Goal: Register for event/course

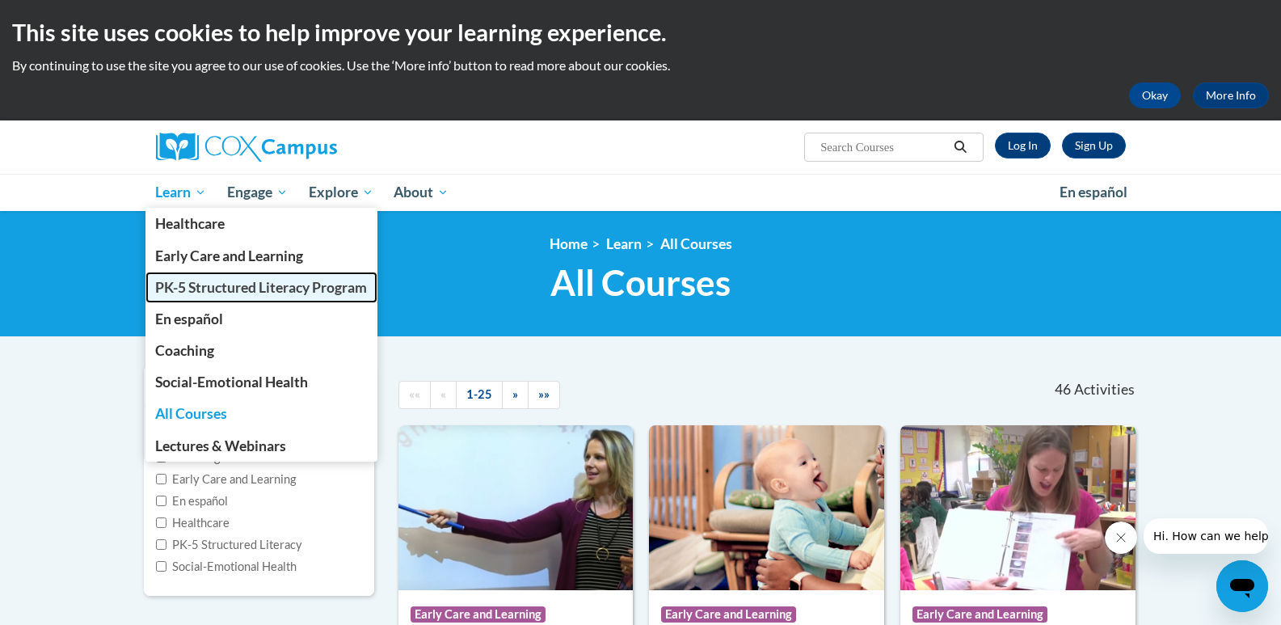
click at [213, 280] on span "PK-5 Structured Literacy Program" at bounding box center [261, 287] width 212 height 17
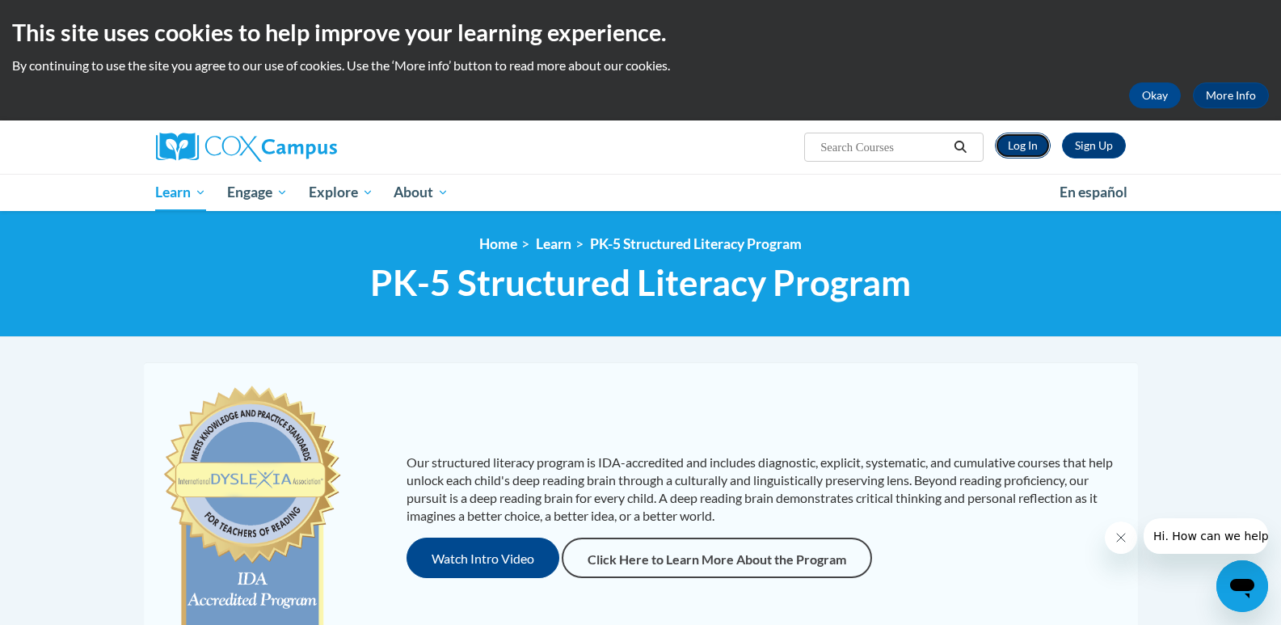
click at [1037, 140] on link "Log In" at bounding box center [1023, 146] width 56 height 26
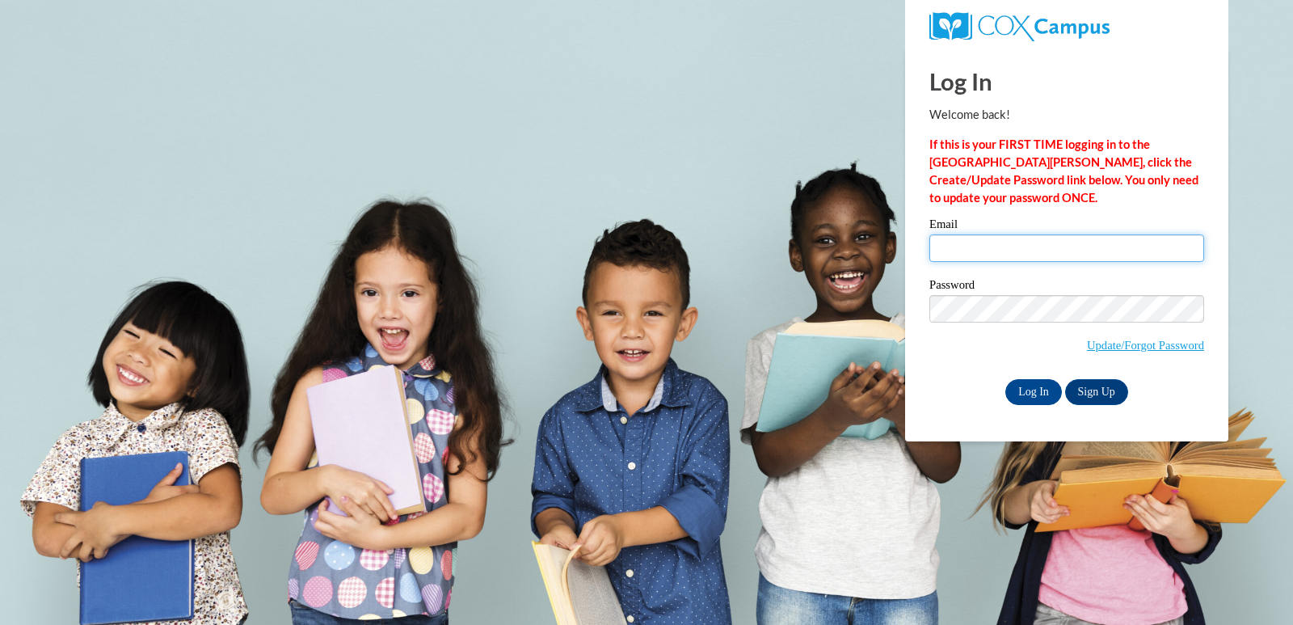
click at [990, 252] on input "Email" at bounding box center [1066, 247] width 275 height 27
type input "[PERSON_NAME][EMAIL_ADDRESS][DOMAIN_NAME]"
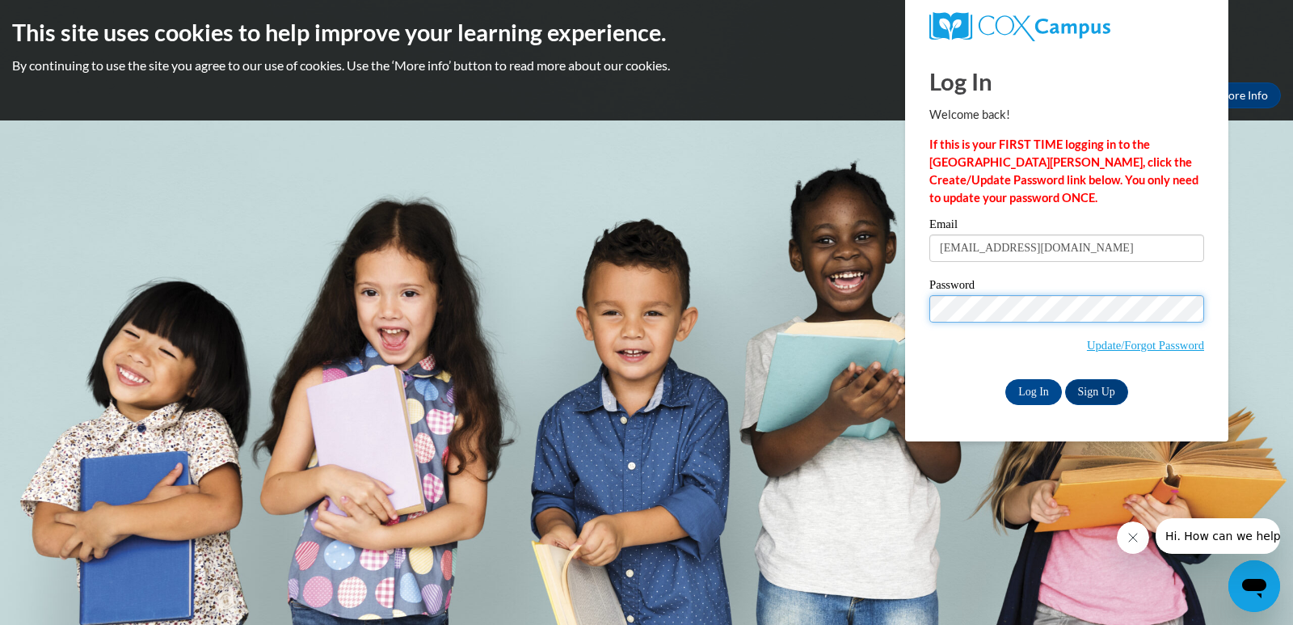
click at [1005, 379] on input "Log In" at bounding box center [1033, 392] width 57 height 26
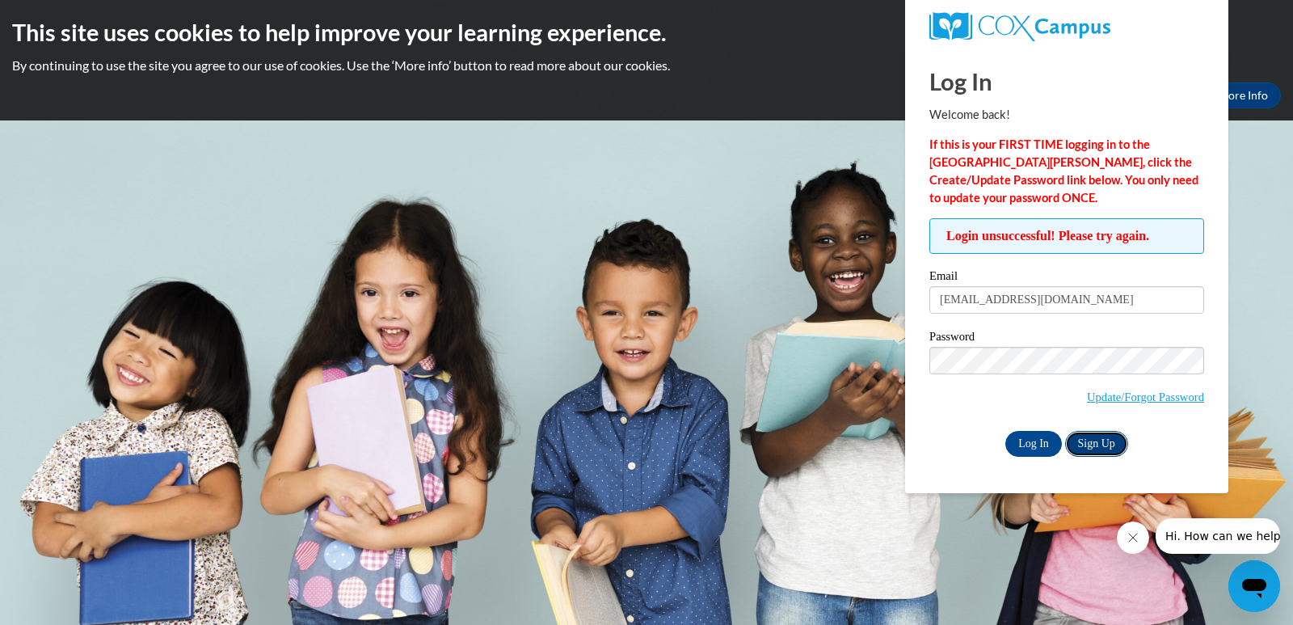
click at [1105, 444] on link "Sign Up" at bounding box center [1096, 444] width 63 height 26
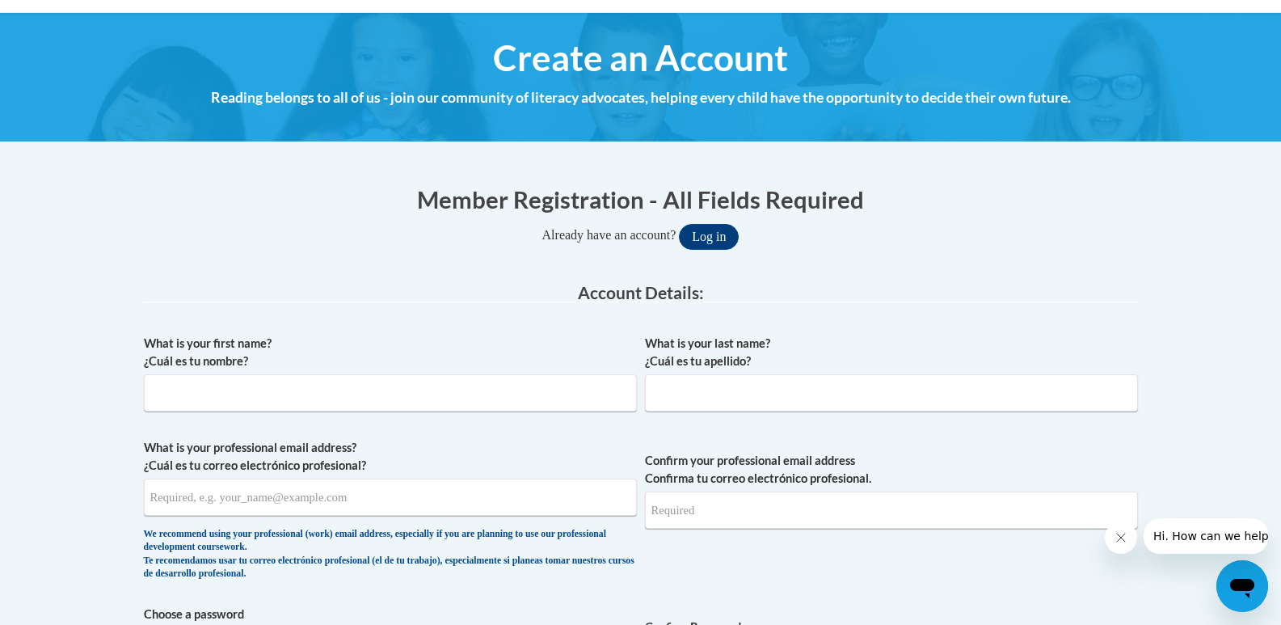
scroll to position [323, 0]
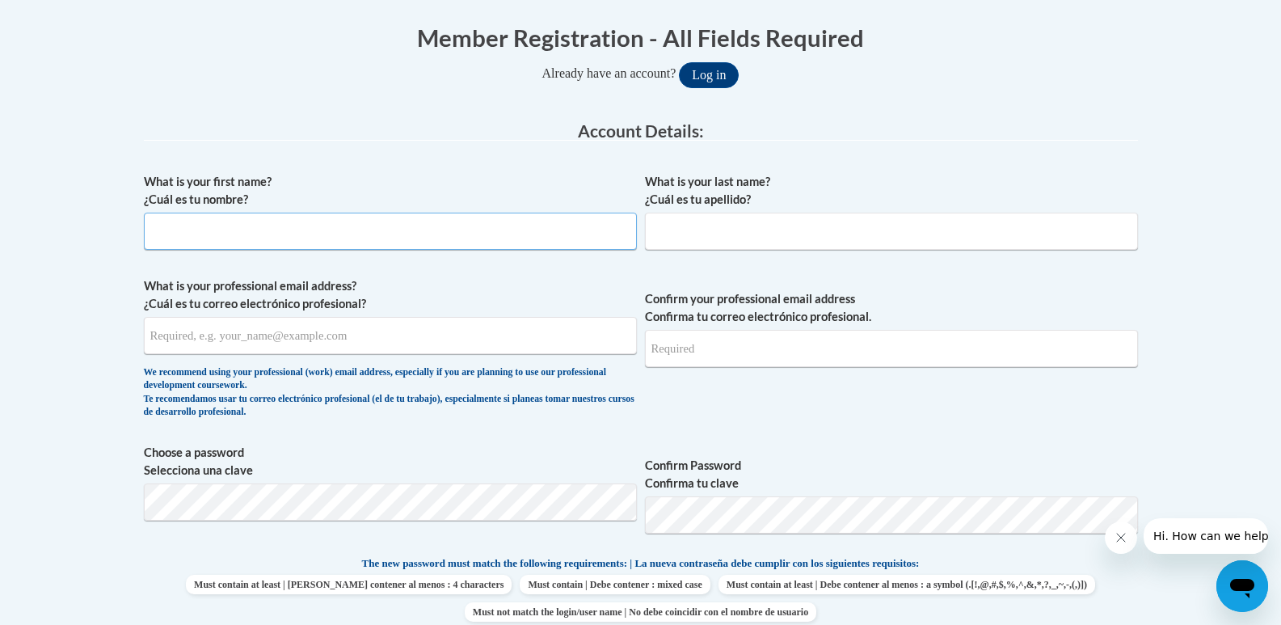
click at [522, 239] on input "What is your first name? ¿Cuál es tu nombre?" at bounding box center [390, 231] width 493 height 37
type input "[PERSON_NAME]"
click at [776, 234] on input "What is your last name? ¿Cuál es tu apellido?" at bounding box center [891, 231] width 493 height 37
type input "Brake"
click at [329, 343] on input "What is your professional email address? ¿Cuál es tu correo electrónico profesi…" at bounding box center [390, 335] width 493 height 37
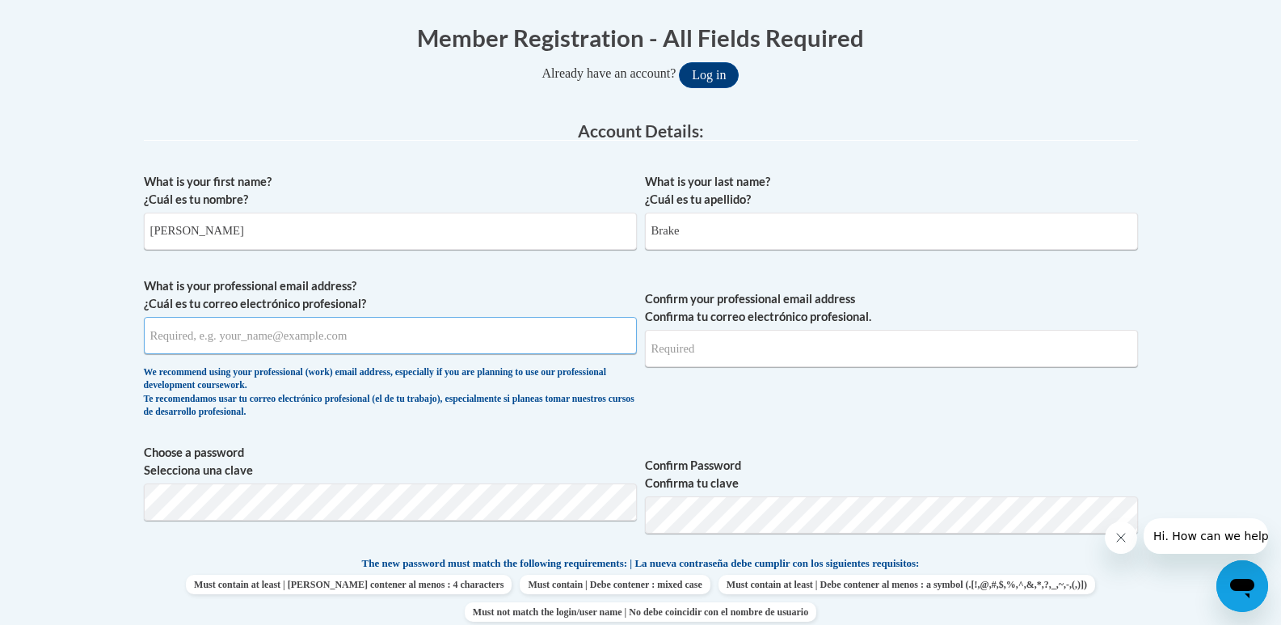
click at [329, 343] on input "What is your professional email address? ¿Cuál es tu correo electrónico profesi…" at bounding box center [390, 335] width 493 height 37
type input "m"
type input "[PERSON_NAME][EMAIL_ADDRESS][DOMAIN_NAME]"
click at [722, 348] on input "Confirm your professional email address Confirma tu correo electrónico profesio…" at bounding box center [891, 348] width 493 height 37
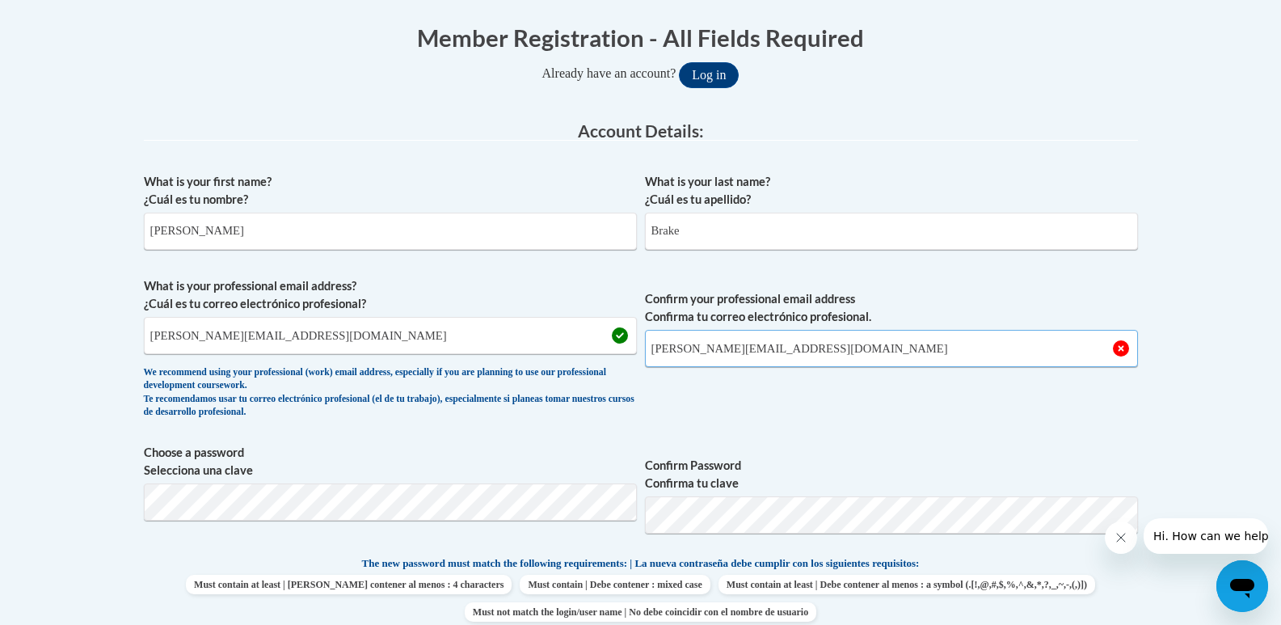
type input "[PERSON_NAME][EMAIL_ADDRESS][DOMAIN_NAME]"
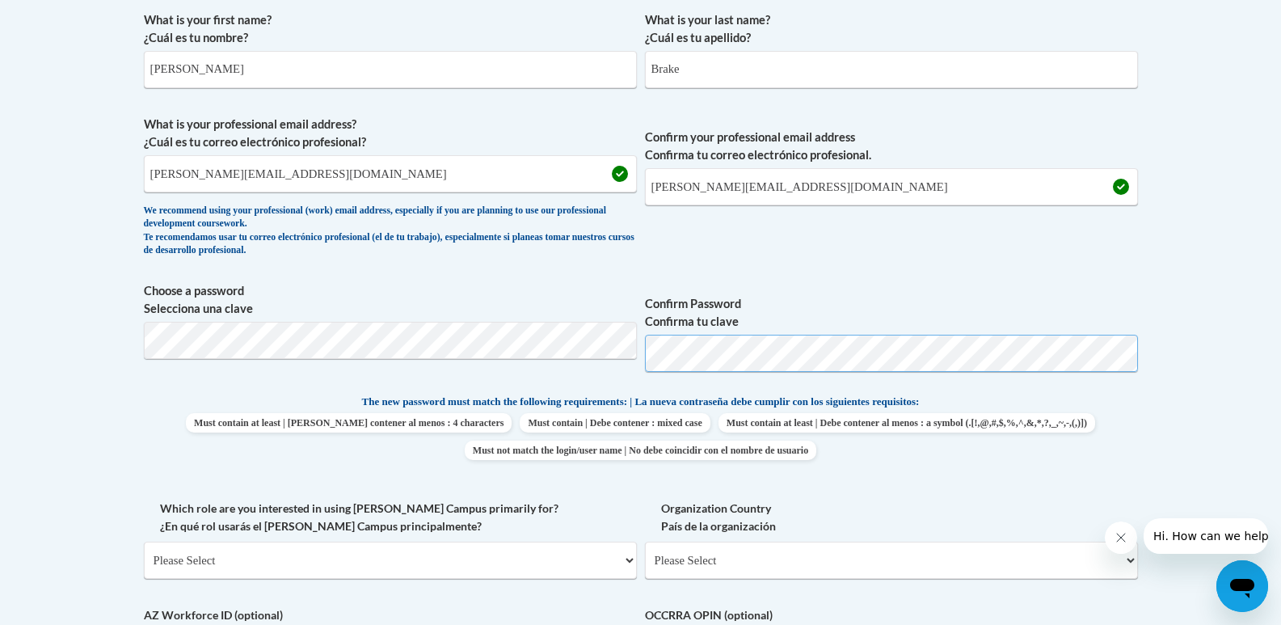
scroll to position [566, 0]
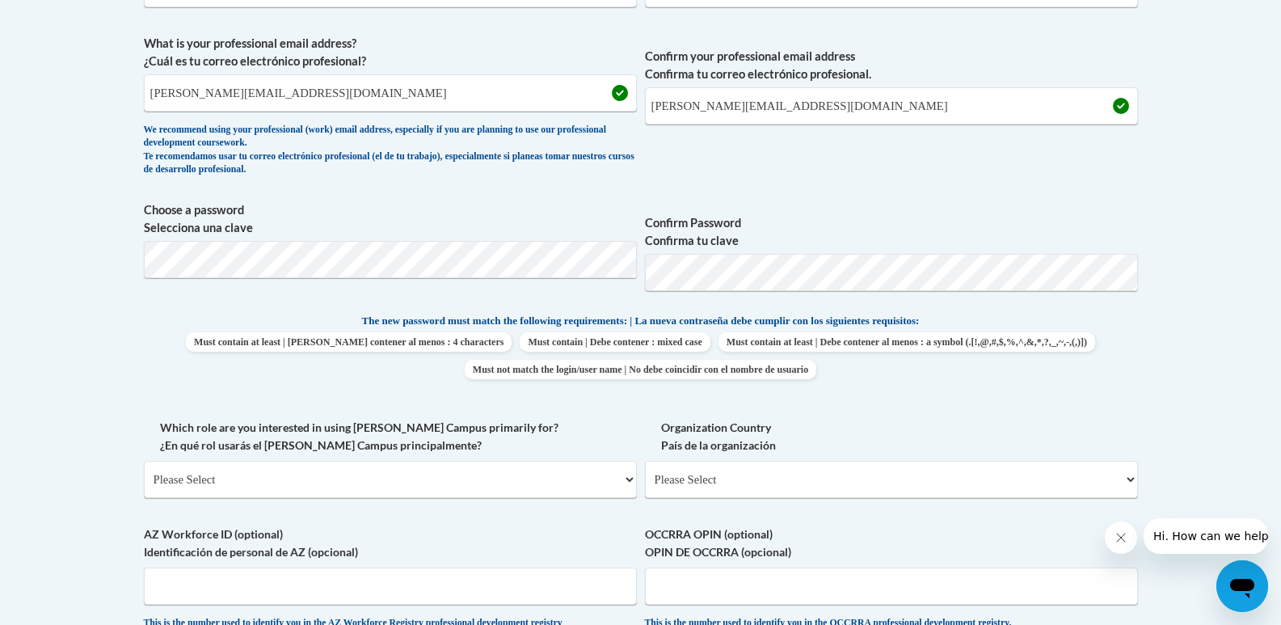
click at [608, 430] on label "Which role are you interested in using [PERSON_NAME] Campus primarily for? ¿En …" at bounding box center [390, 437] width 493 height 36
click at [608, 461] on select "Please Select College/University | Colegio/Universidad Community/Nonprofit Part…" at bounding box center [390, 479] width 493 height 37
click at [443, 478] on select "Please Select College/University | Colegio/Universidad Community/Nonprofit Part…" at bounding box center [390, 479] width 493 height 37
click at [144, 461] on select "Please Select College/University | Colegio/Universidad Community/Nonprofit Part…" at bounding box center [390, 479] width 493 height 37
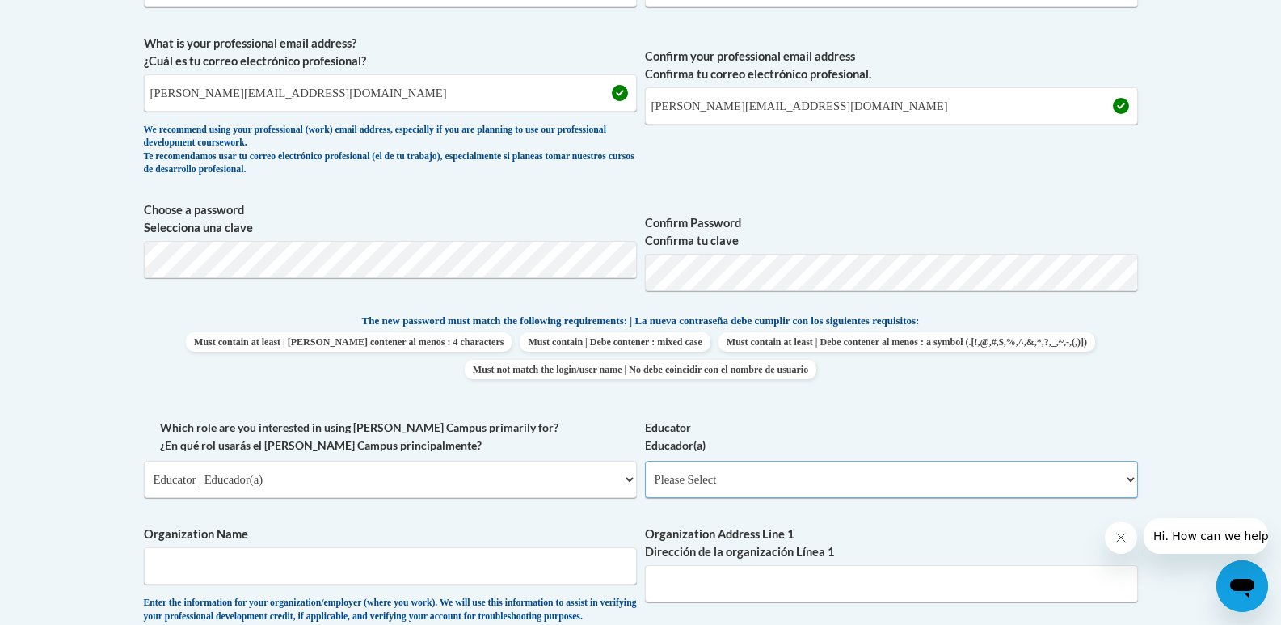
click at [736, 471] on select "Please Select Early Learning/Daycare Teacher/Family Home Care Provider | Maestr…" at bounding box center [891, 479] width 493 height 37
click at [379, 485] on select "Please Select College/University | Colegio/Universidad Community/Nonprofit Part…" at bounding box center [390, 479] width 493 height 37
click at [144, 461] on select "Please Select College/University | Colegio/Universidad Community/Nonprofit Part…" at bounding box center [390, 479] width 493 height 37
click at [761, 480] on select "Please Select College/University Staff | Empleado universitario College/Univers…" at bounding box center [891, 479] width 493 height 37
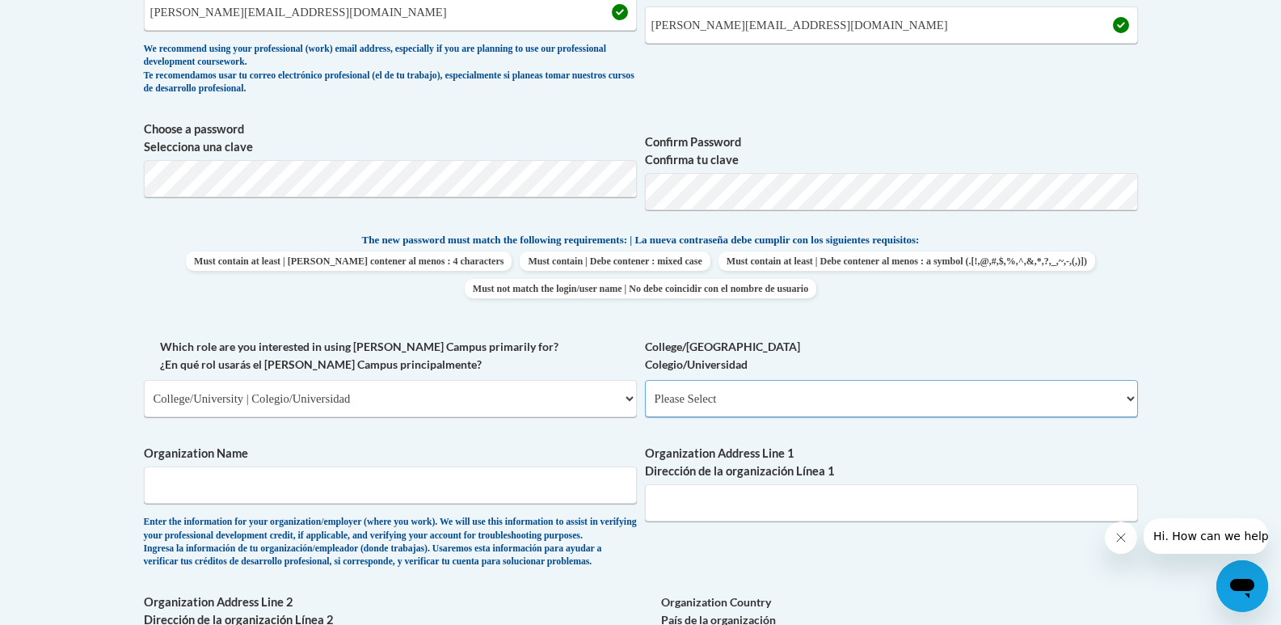
click at [768, 392] on select "Please Select College/University Staff | Empleado universitario College/Univers…" at bounding box center [891, 398] width 493 height 37
click at [529, 394] on select "Please Select College/University | Colegio/Universidad Community/Nonprofit Part…" at bounding box center [390, 398] width 493 height 37
select select "fbf2d438-af2f-41f8-98f1-81c410e29de3"
click at [144, 380] on select "Please Select College/University | Colegio/Universidad Community/Nonprofit Part…" at bounding box center [390, 398] width 493 height 37
click at [455, 492] on input "Organization Name" at bounding box center [390, 484] width 493 height 37
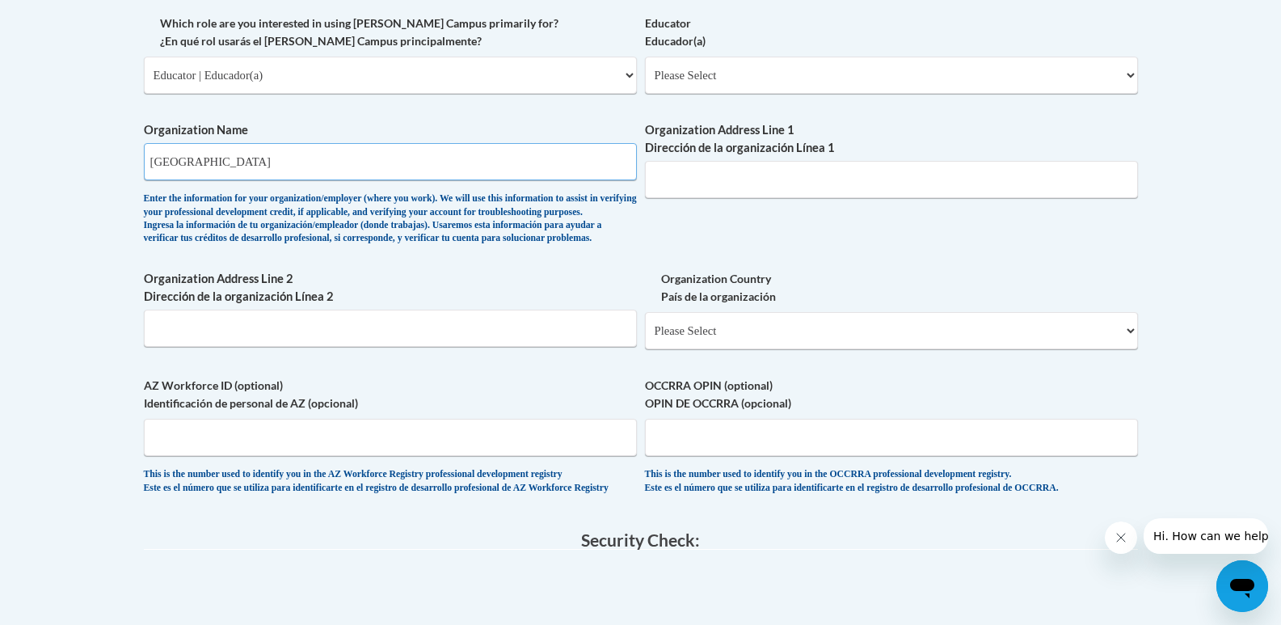
scroll to position [889, 0]
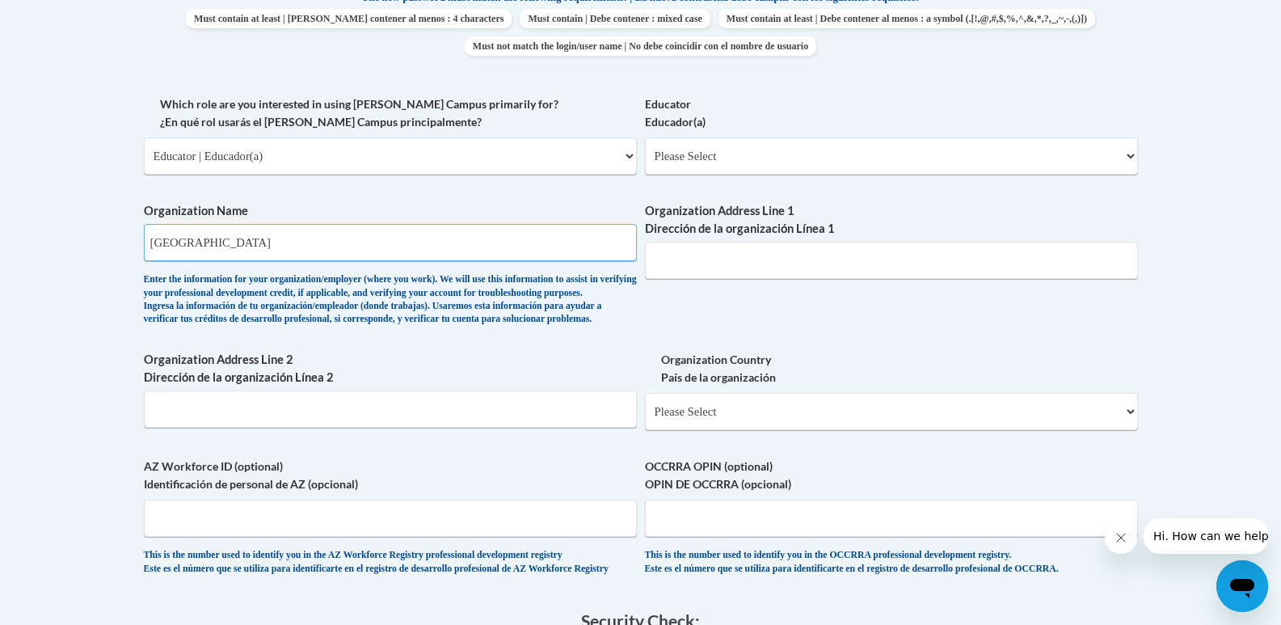
type input "[GEOGRAPHIC_DATA]"
click at [712, 259] on input "Organization Address Line 1 Dirección de la organización Línea 1" at bounding box center [891, 260] width 493 height 37
paste input "[STREET_ADDRESS][PERSON_NAME]"
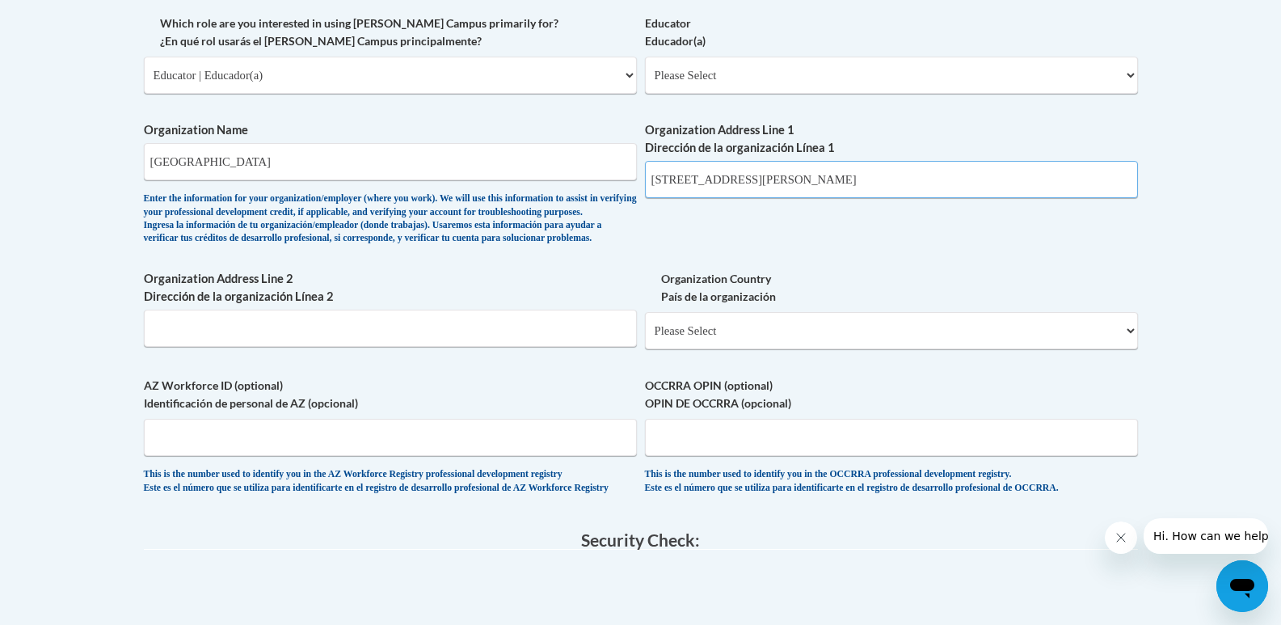
scroll to position [1050, 0]
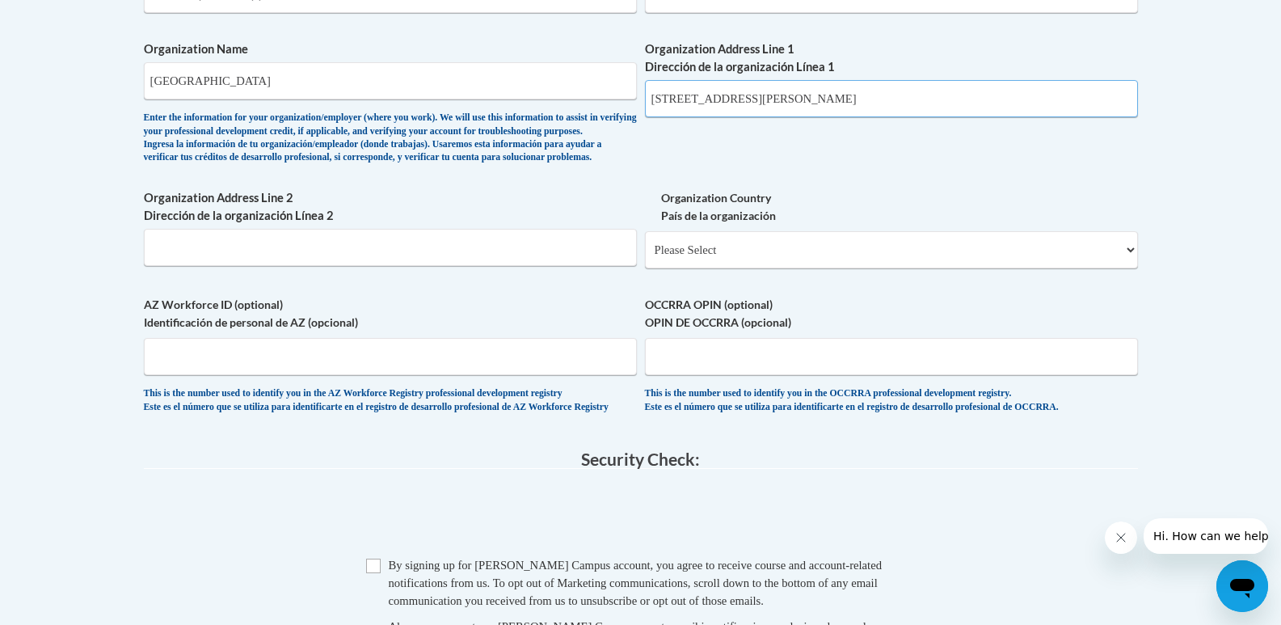
drag, startPoint x: 769, startPoint y: 105, endPoint x: 647, endPoint y: 107, distance: 122.0
click at [646, 108] on input "17656 Roosevelt Hwy" at bounding box center [891, 98] width 493 height 37
paste input ", Greenville, GA 30222"
type input "17656 Roosevelt Hwy, Greenville, GA 30222"
click at [746, 268] on select "Please Select United States | Estados Unidos Outside of the United States | Fue…" at bounding box center [891, 249] width 493 height 37
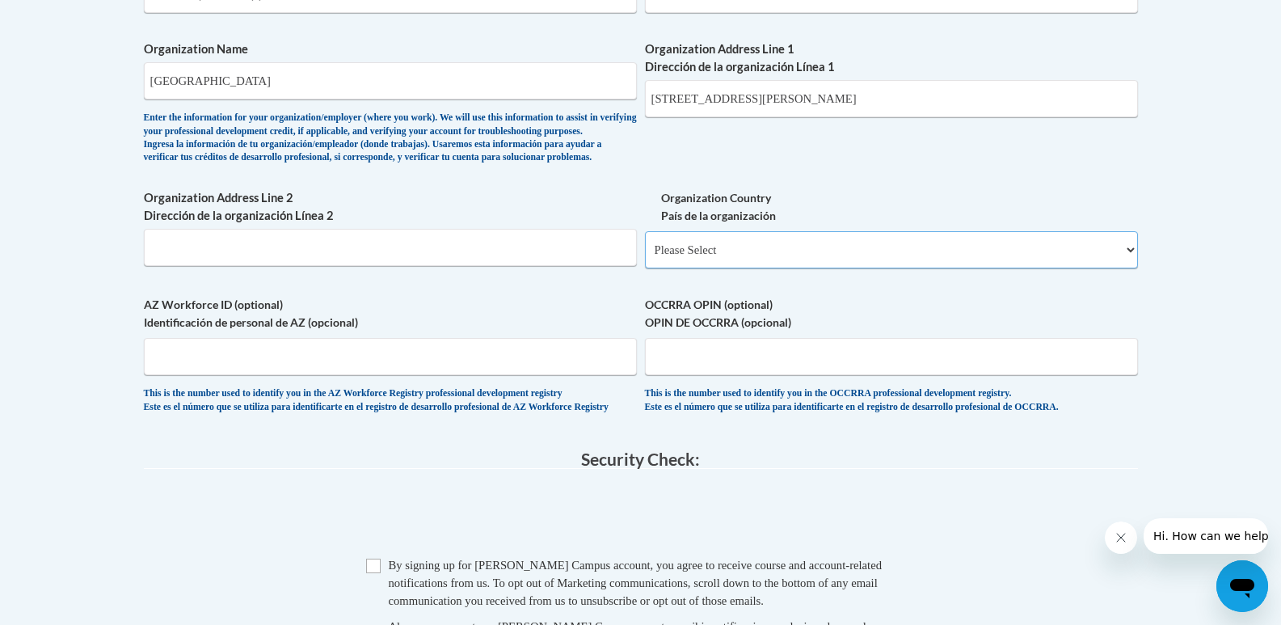
select select "ad49bcad-a171-4b2e-b99c-48b446064914"
click at [645, 257] on select "Please Select United States | Estados Unidos Outside of the United States | Fue…" at bounding box center [891, 249] width 493 height 37
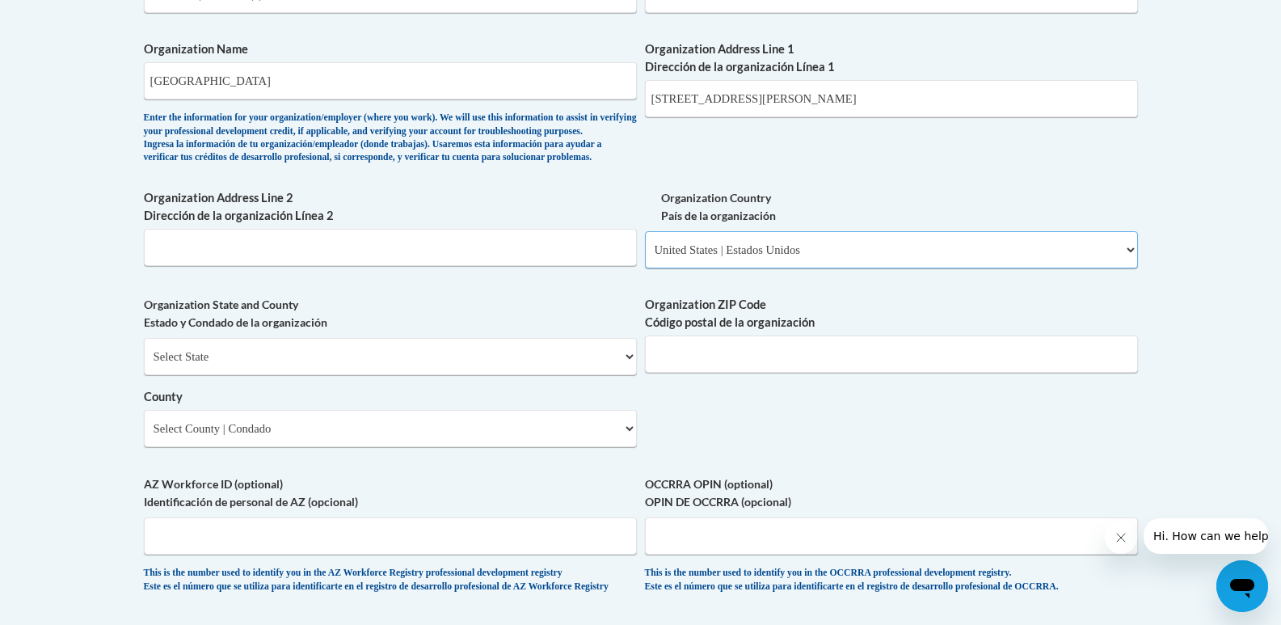
scroll to position [1131, 0]
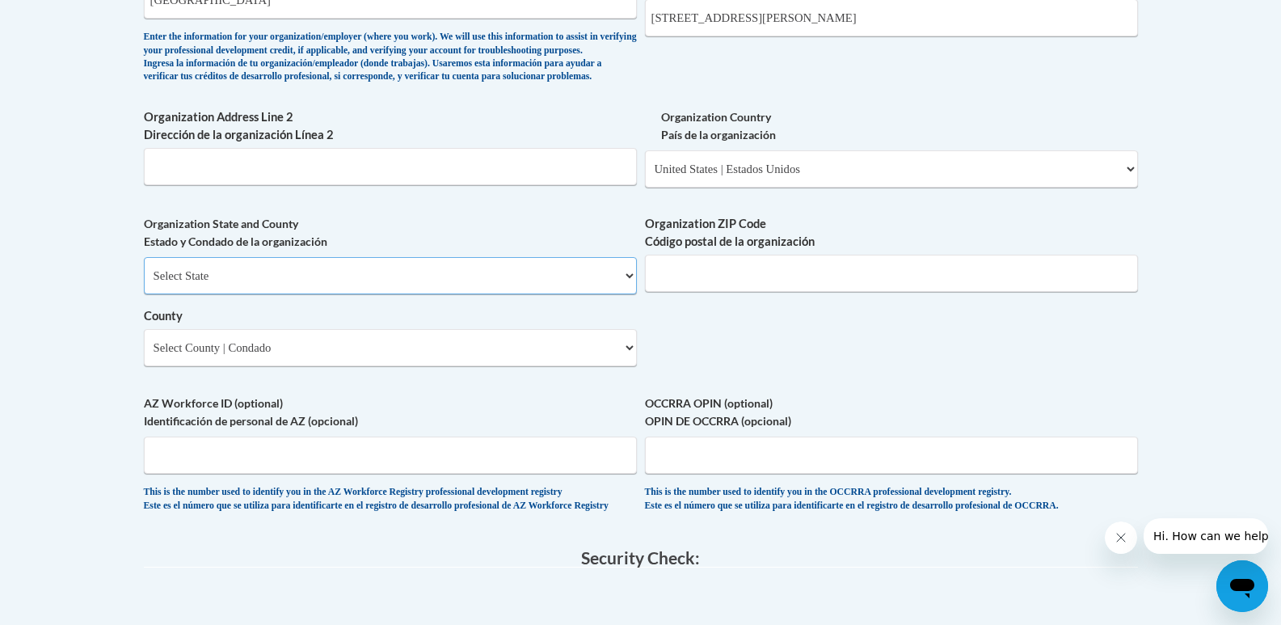
click at [559, 294] on select "Select State Alabama Alaska Arizona Arkansas California Colorado Connecticut De…" at bounding box center [390, 275] width 493 height 37
select select "Georgia"
click at [144, 284] on select "Select State Alabama Alaska Arizona Arkansas California Colorado Connecticut De…" at bounding box center [390, 275] width 493 height 37
click at [745, 292] on input "Organization ZIP Code Código postal de la organización" at bounding box center [891, 273] width 493 height 37
drag, startPoint x: 881, startPoint y: 19, endPoint x: 848, endPoint y: 26, distance: 33.9
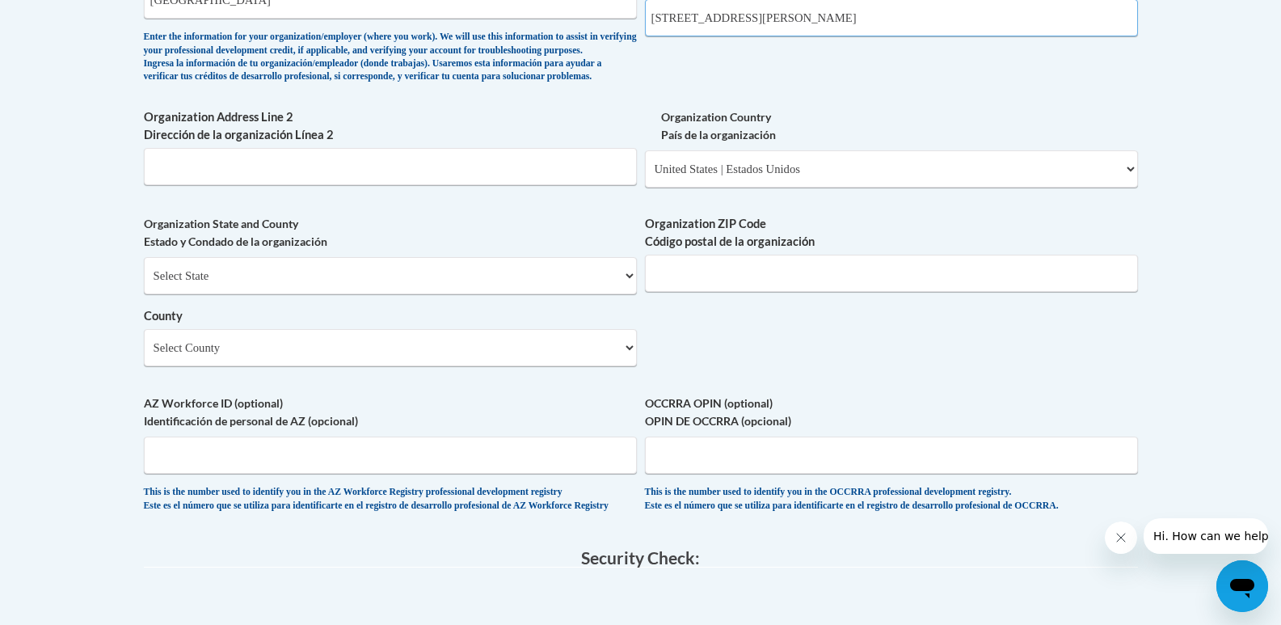
click at [848, 26] on input "17656 Roosevelt Hwy, Greenville, GA 30222" at bounding box center [891, 17] width 493 height 37
click at [751, 292] on input "Organization ZIP Code Código postal de la organización" at bounding box center [891, 273] width 493 height 37
paste input "30222"
type input "30222"
click at [534, 366] on select "Select County Appling Atkinson Bacon Baker Baldwin Banks Barrow Bartow Ben Hill…" at bounding box center [390, 347] width 493 height 37
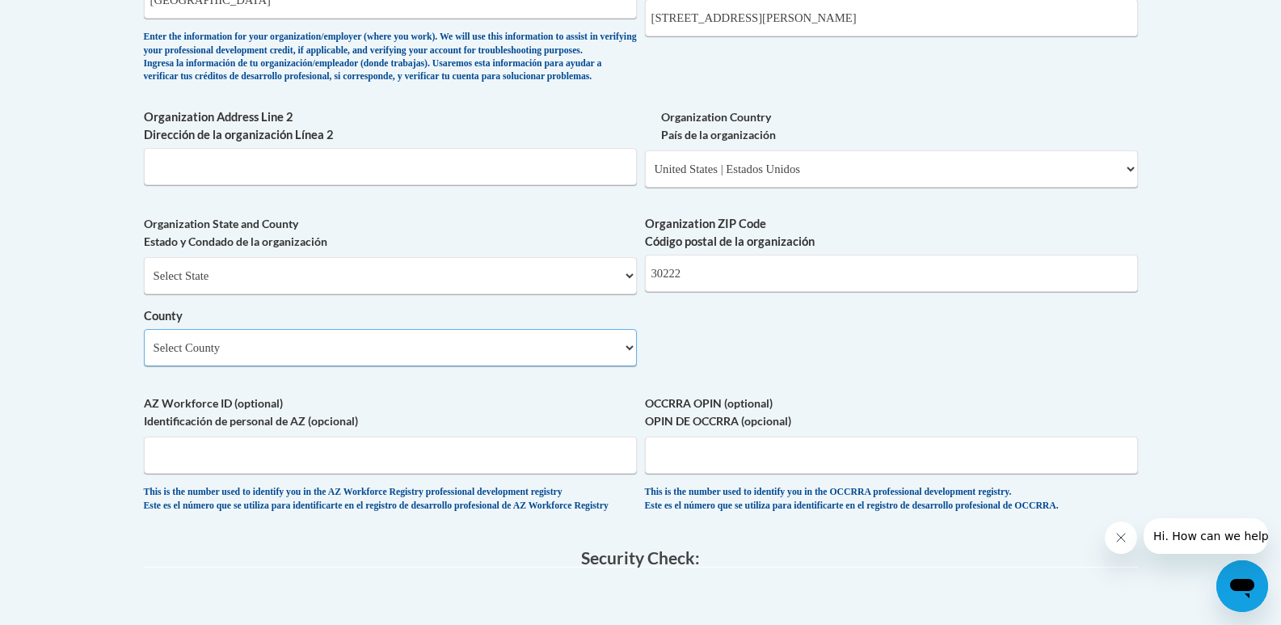
select select "Meriwether"
click at [144, 356] on select "Select County Appling Atkinson Bacon Baker Baldwin Banks Barrow Bartow Ben Hill…" at bounding box center [390, 347] width 493 height 37
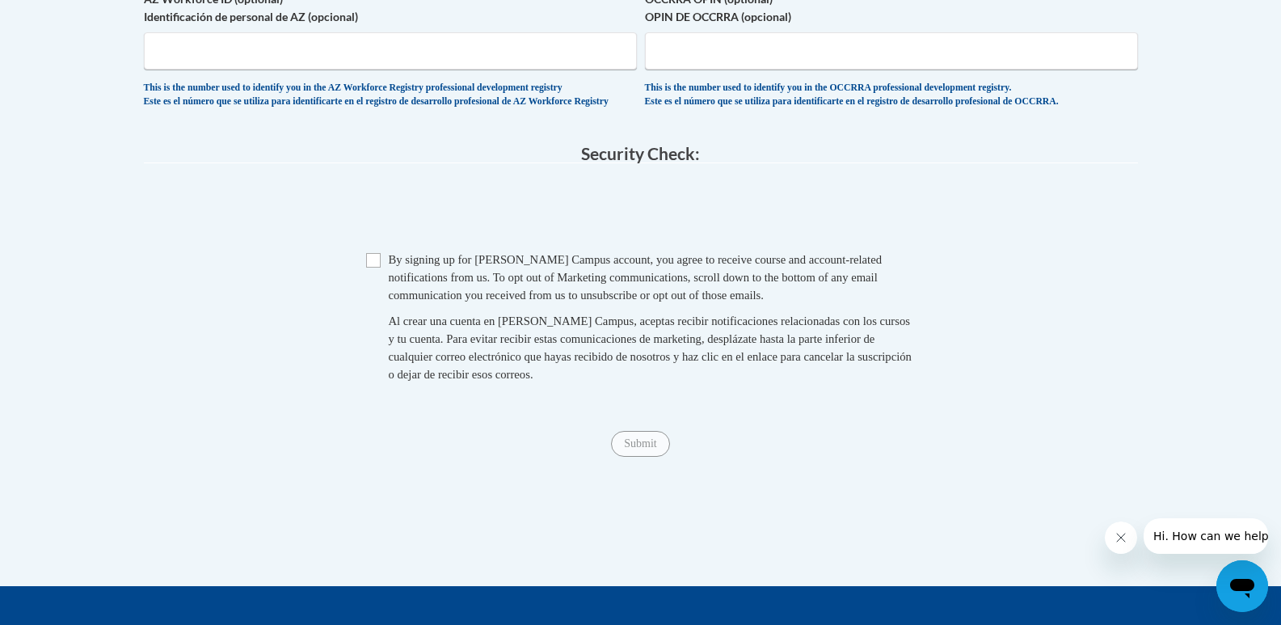
scroll to position [1616, 0]
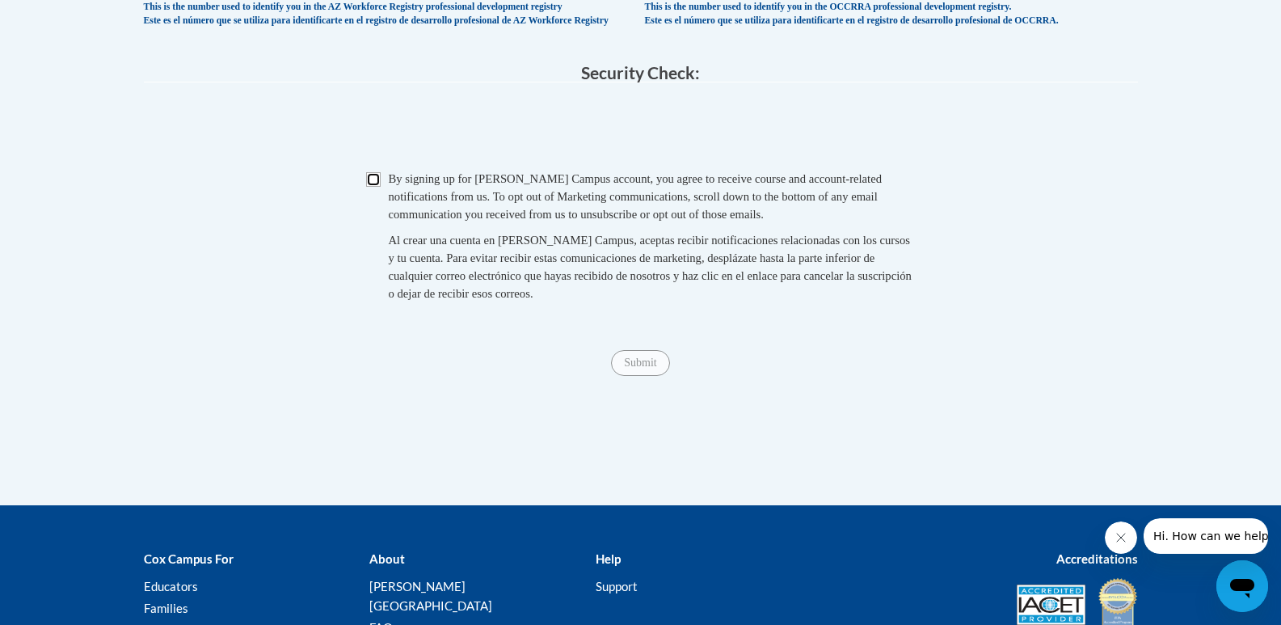
click at [371, 187] on input "Checkbox" at bounding box center [373, 179] width 15 height 15
checkbox input "true"
click at [638, 376] on input "Submit" at bounding box center [640, 363] width 58 height 26
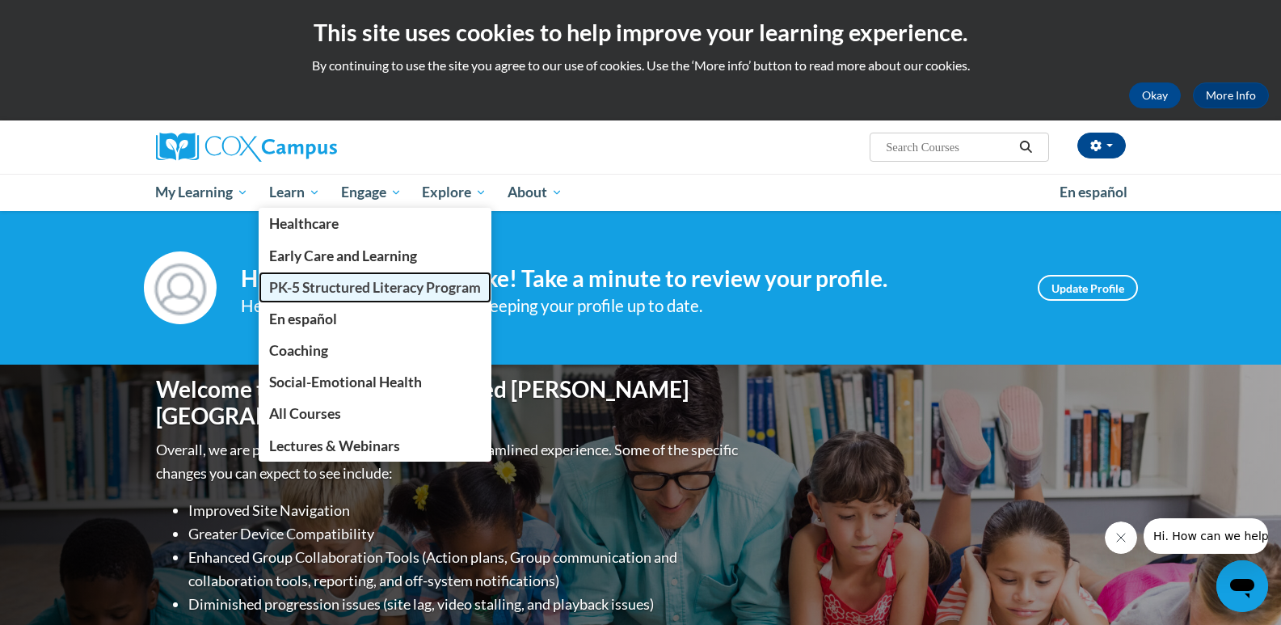
click at [342, 291] on span "PK-5 Structured Literacy Program" at bounding box center [375, 287] width 212 height 17
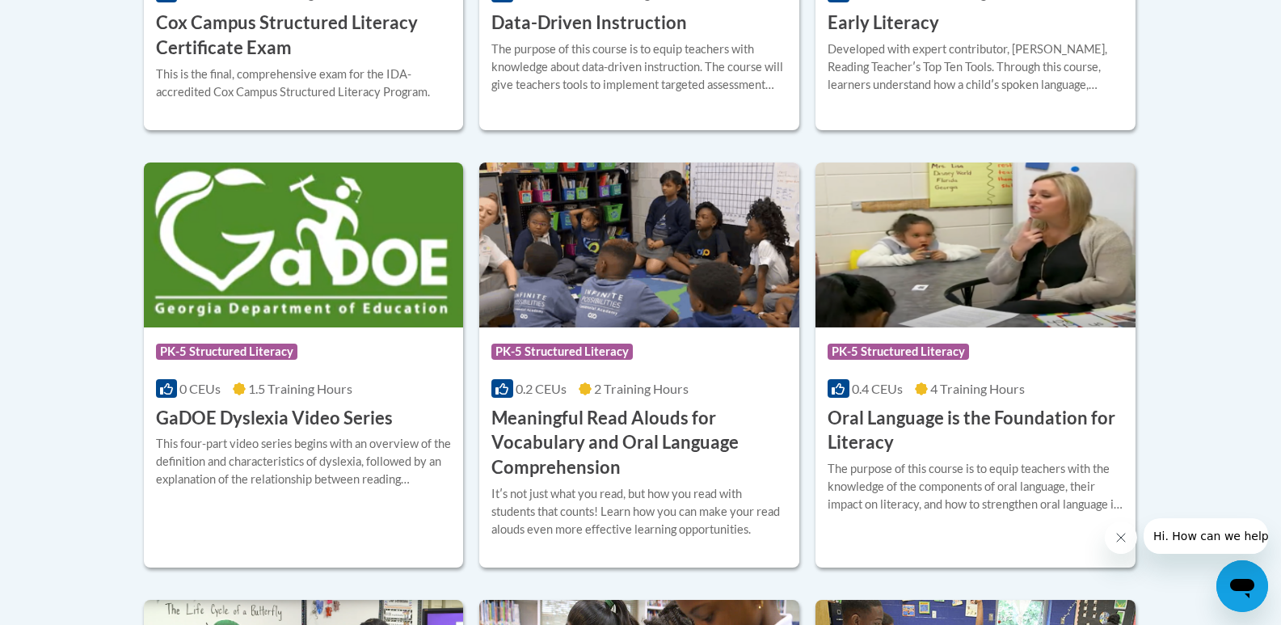
scroll to position [1050, 0]
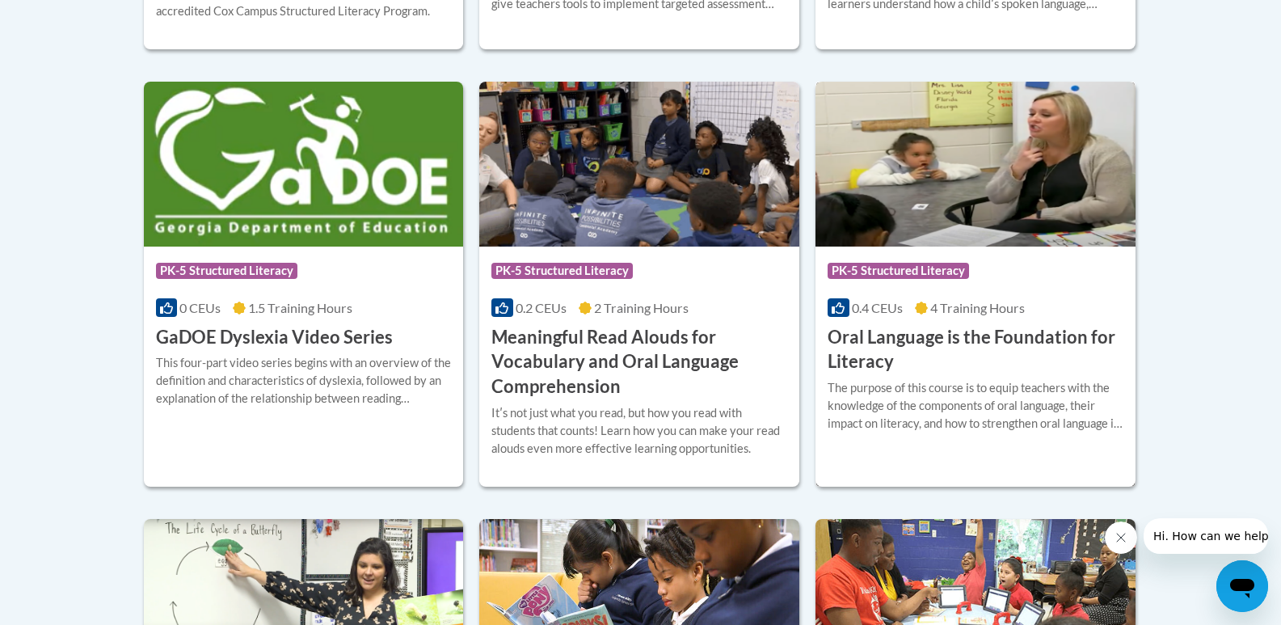
click at [935, 343] on h3 "Oral Language is the Foundation for Literacy" at bounding box center [975, 350] width 296 height 50
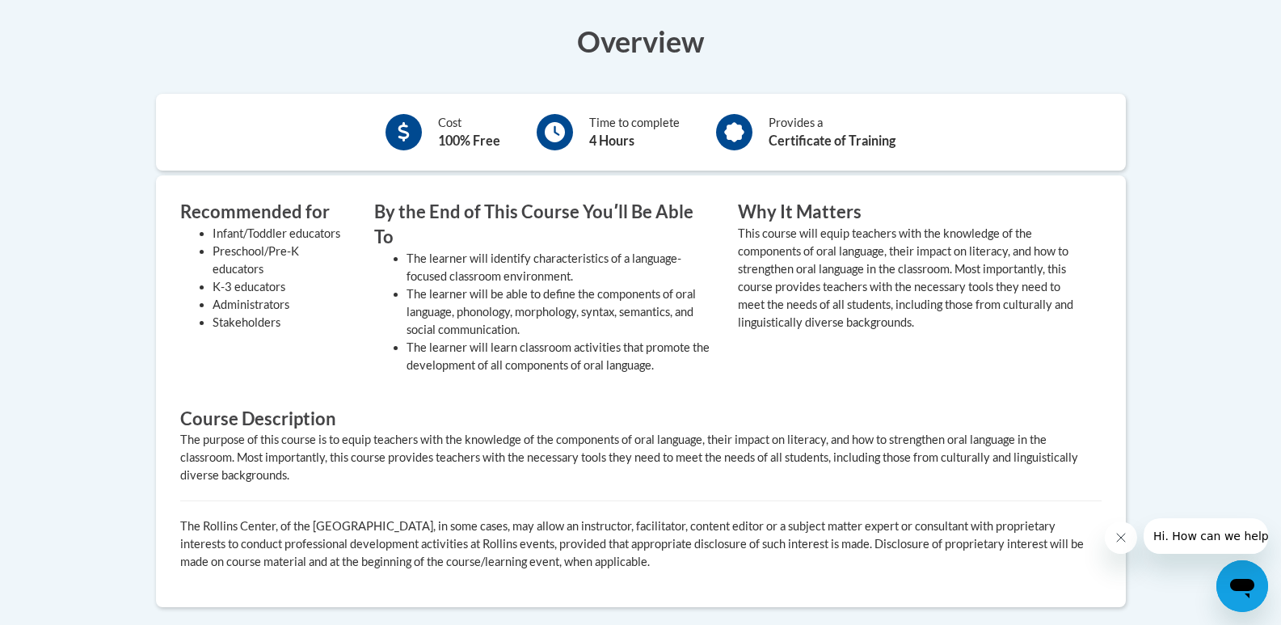
scroll to position [323, 0]
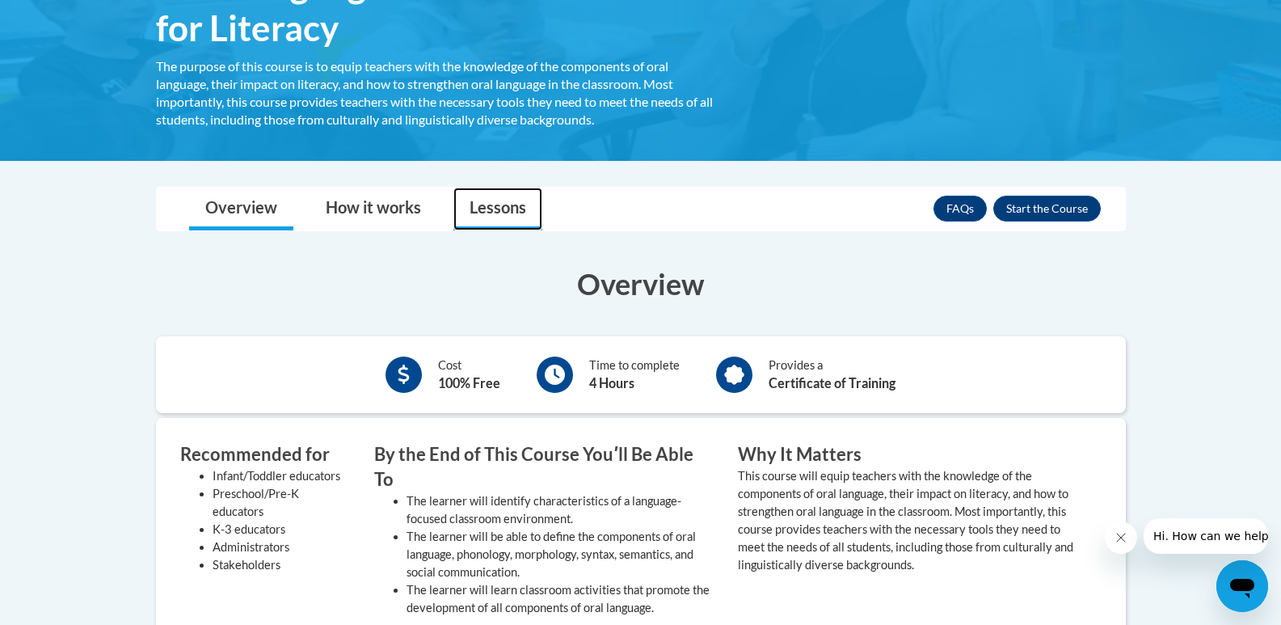
click at [500, 216] on link "Lessons" at bounding box center [497, 208] width 89 height 43
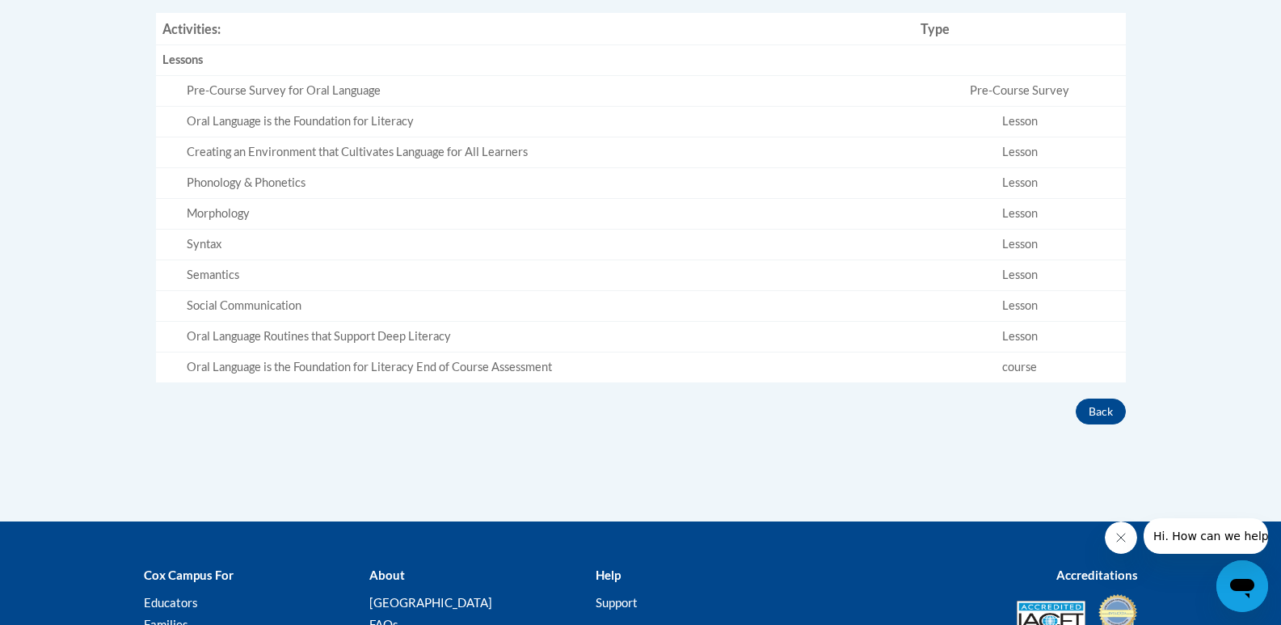
scroll to position [566, 0]
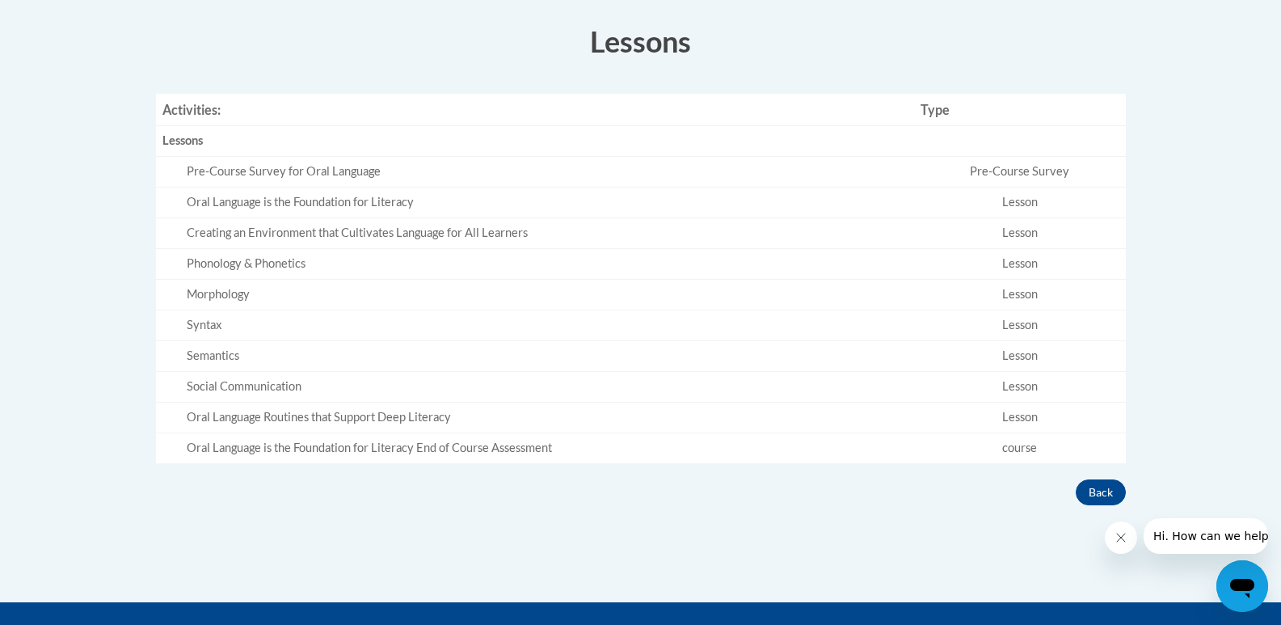
click at [1113, 541] on button "Close message from company" at bounding box center [1121, 537] width 32 height 32
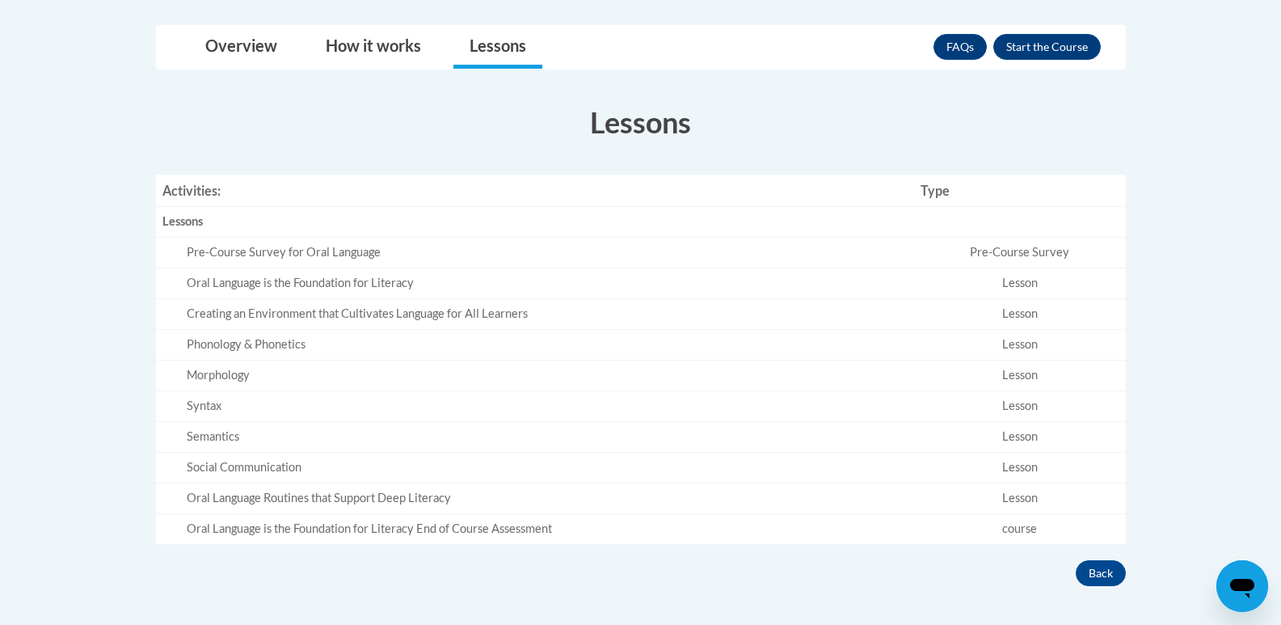
scroll to position [404, 0]
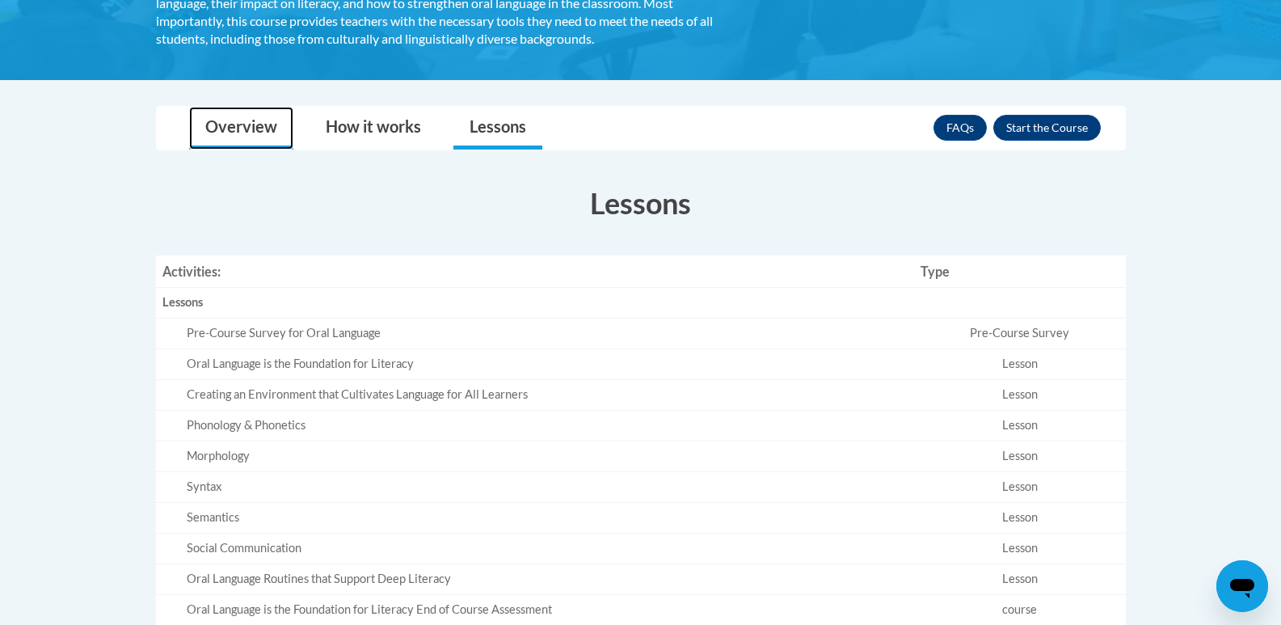
click at [246, 136] on link "Overview" at bounding box center [241, 128] width 104 height 43
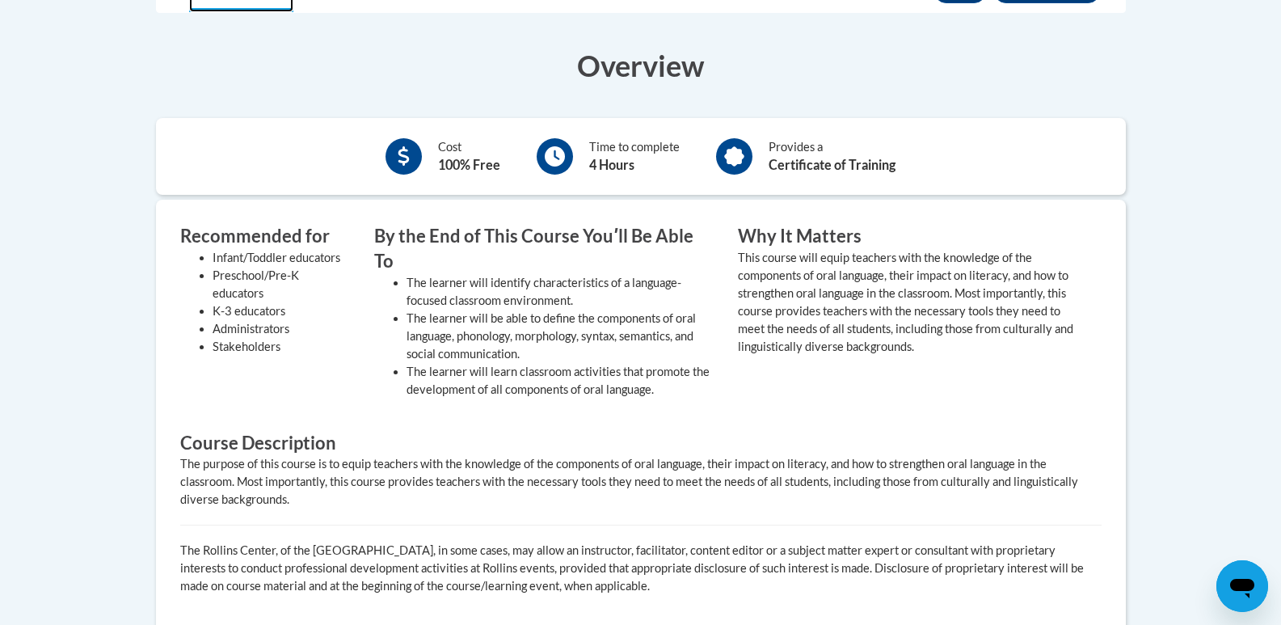
scroll to position [380, 0]
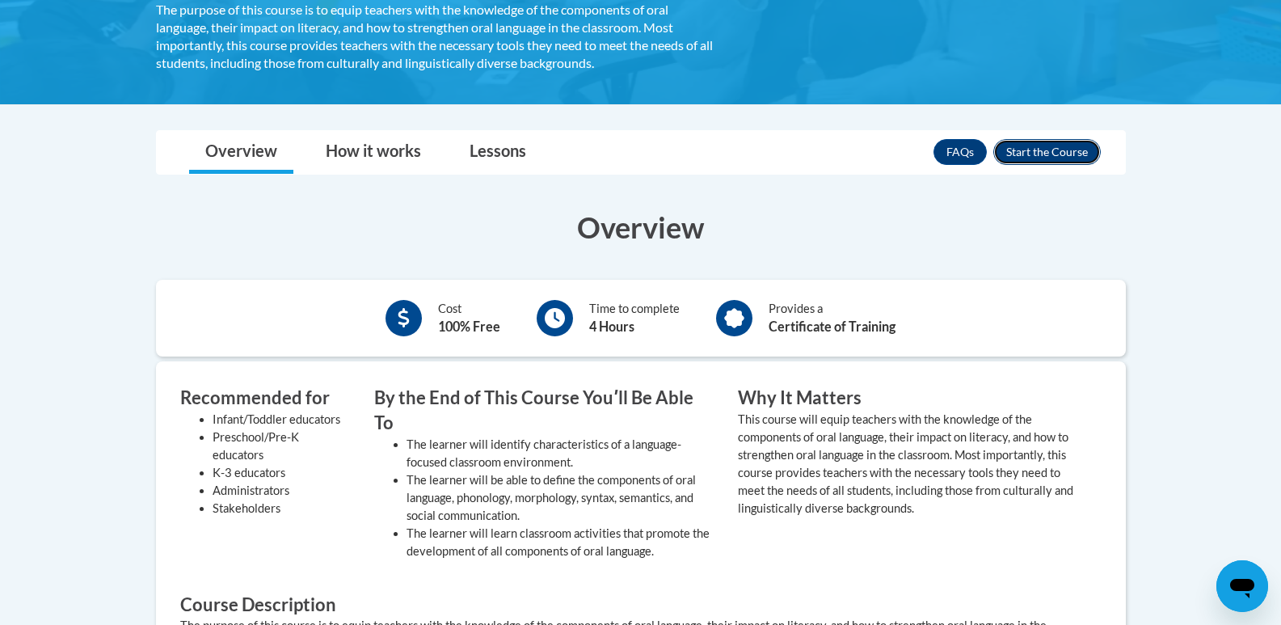
click at [1034, 158] on button "Enroll" at bounding box center [1046, 152] width 107 height 26
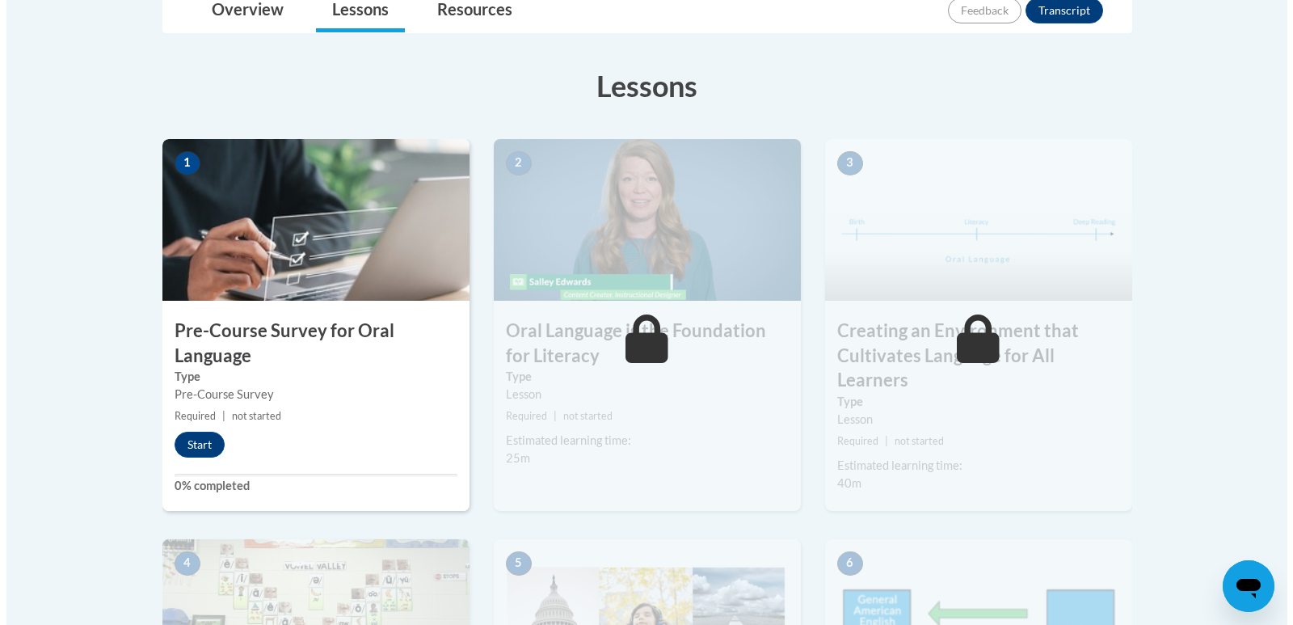
scroll to position [485, 0]
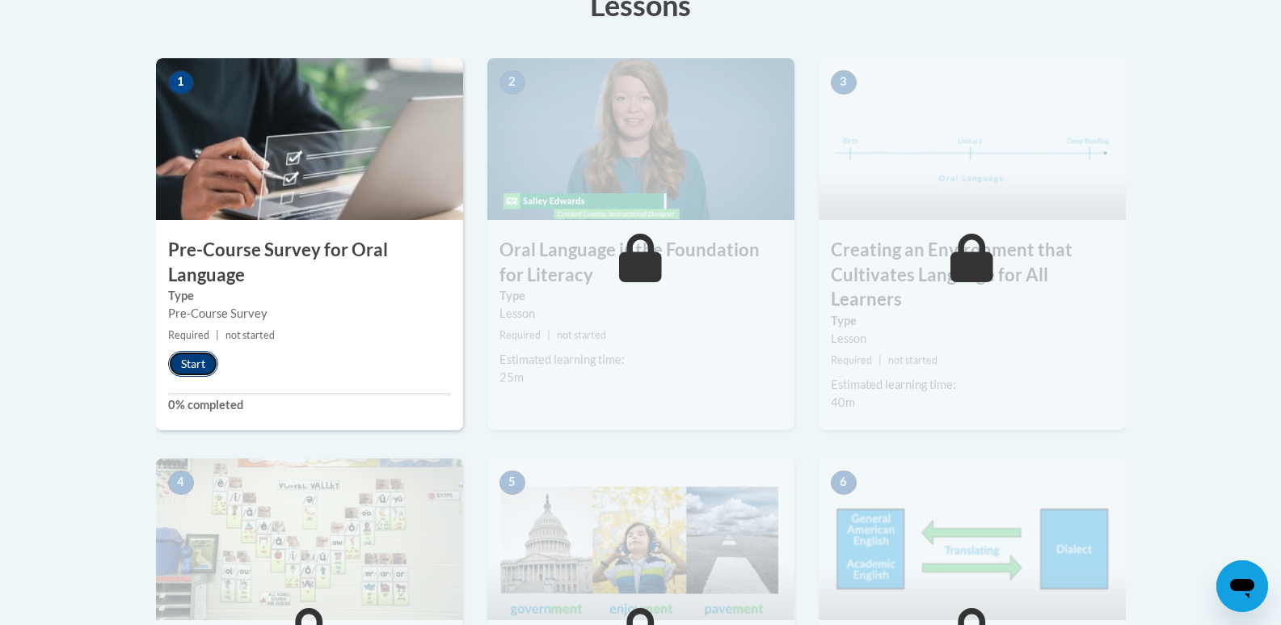
click at [200, 369] on button "Start" at bounding box center [193, 364] width 50 height 26
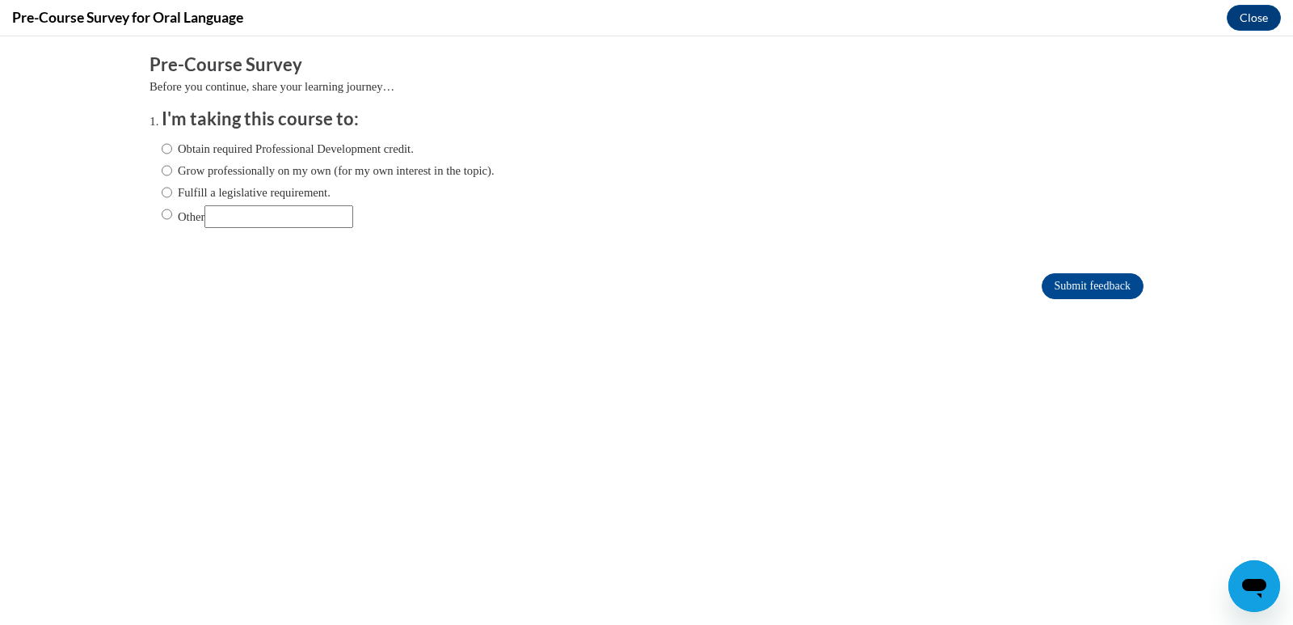
scroll to position [0, 0]
click at [162, 150] on input "Obtain required Professional Development credit." at bounding box center [167, 149] width 11 height 18
radio input "true"
click at [1100, 281] on input "Submit feedback" at bounding box center [1093, 286] width 102 height 26
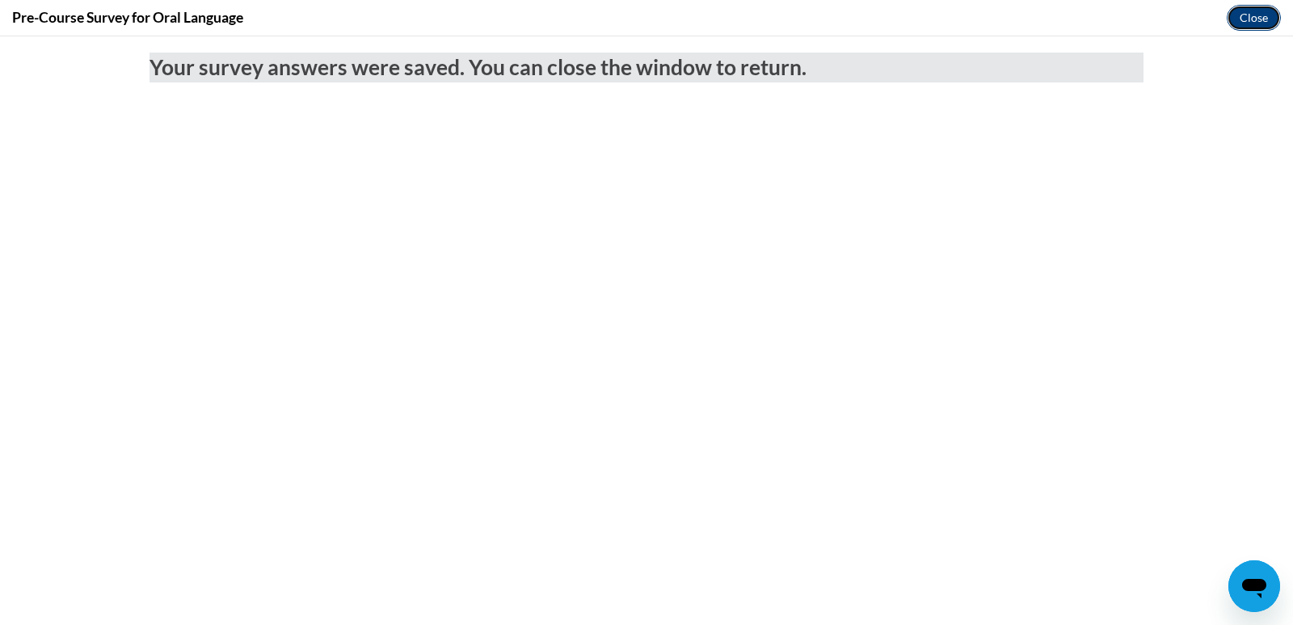
click at [1244, 14] on button "Close" at bounding box center [1254, 18] width 54 height 26
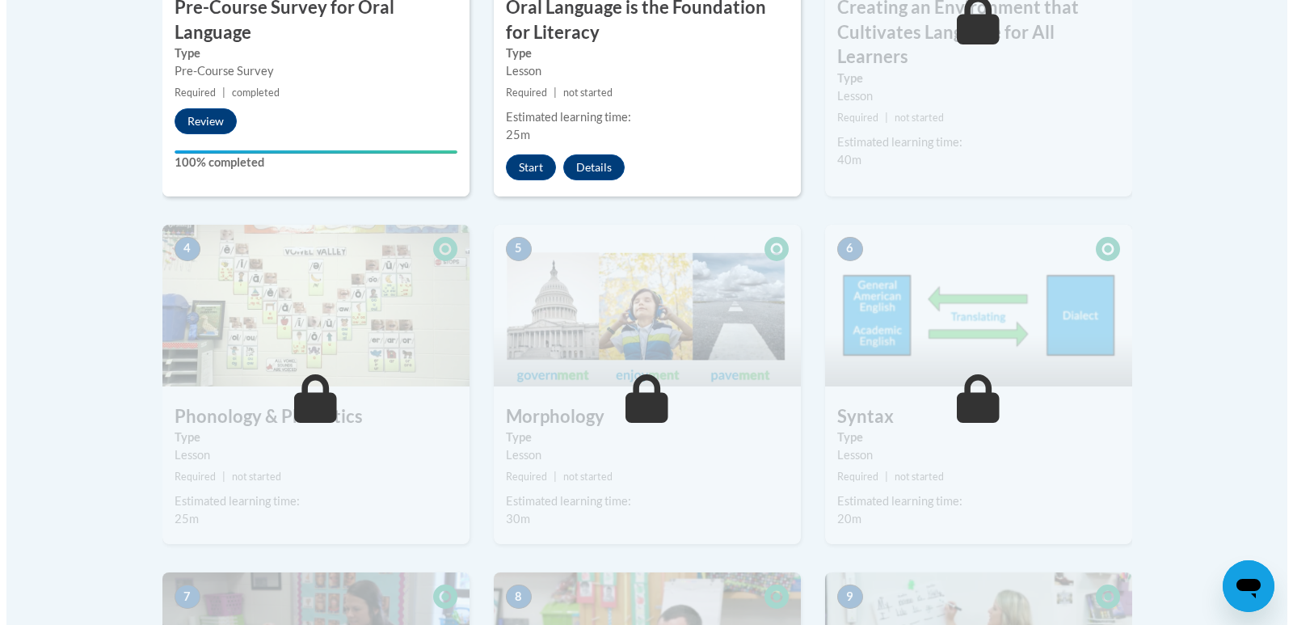
scroll to position [646, 0]
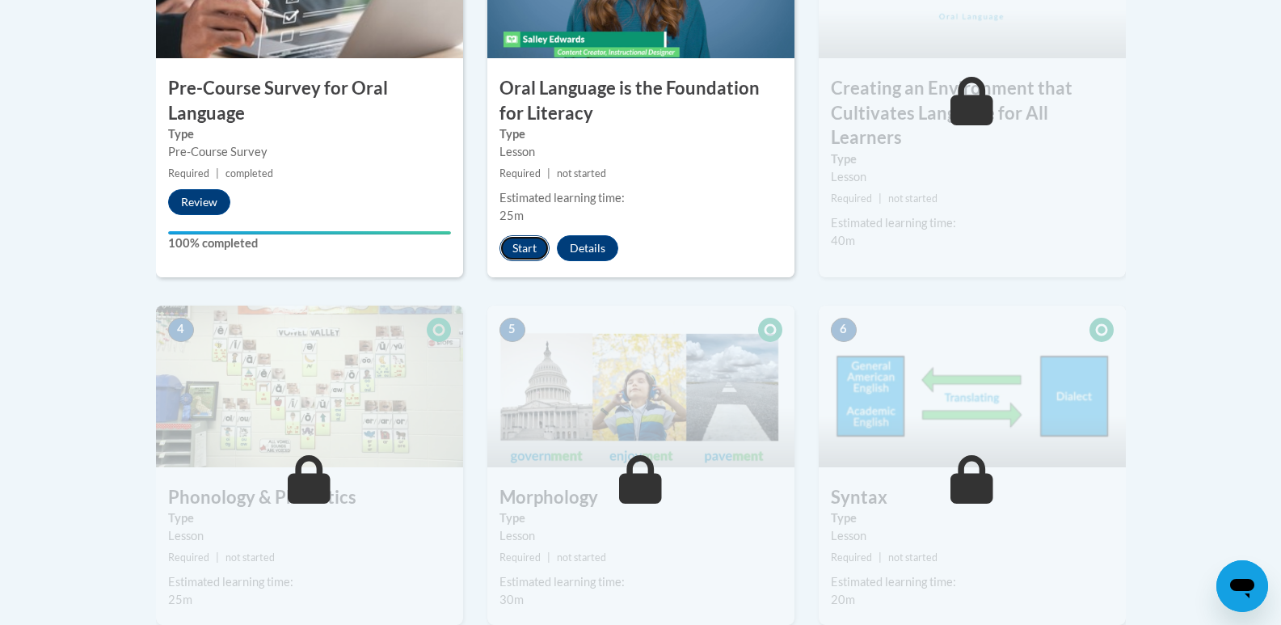
click at [528, 250] on button "Start" at bounding box center [524, 248] width 50 height 26
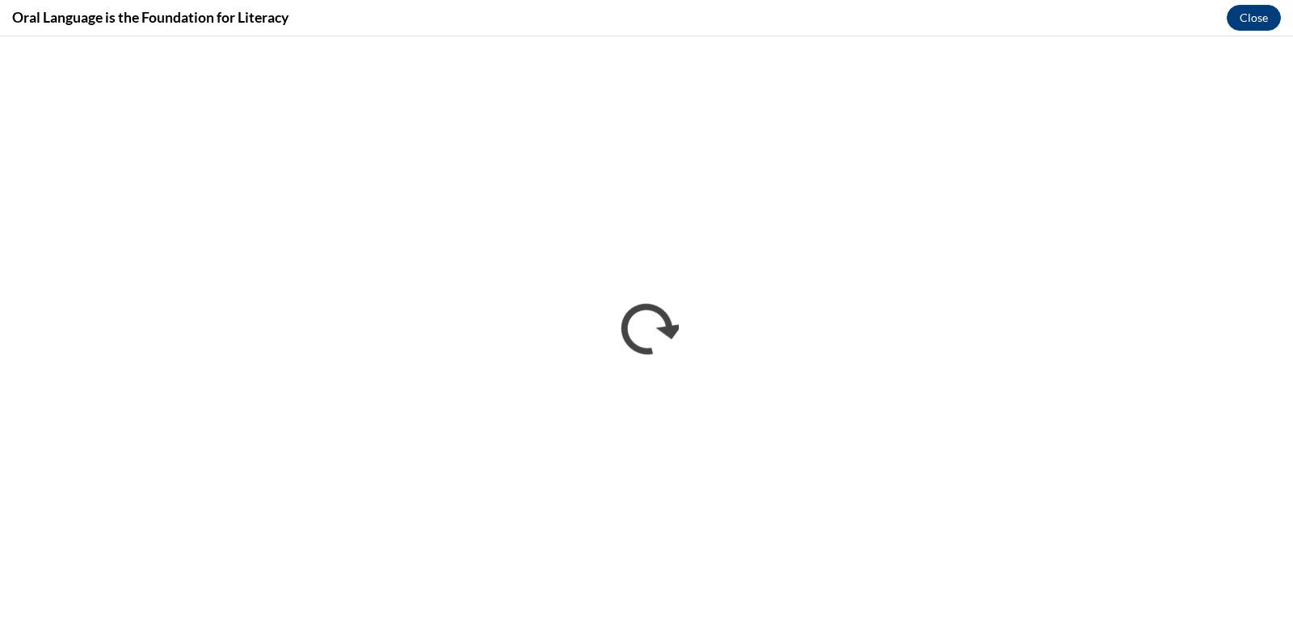
scroll to position [0, 0]
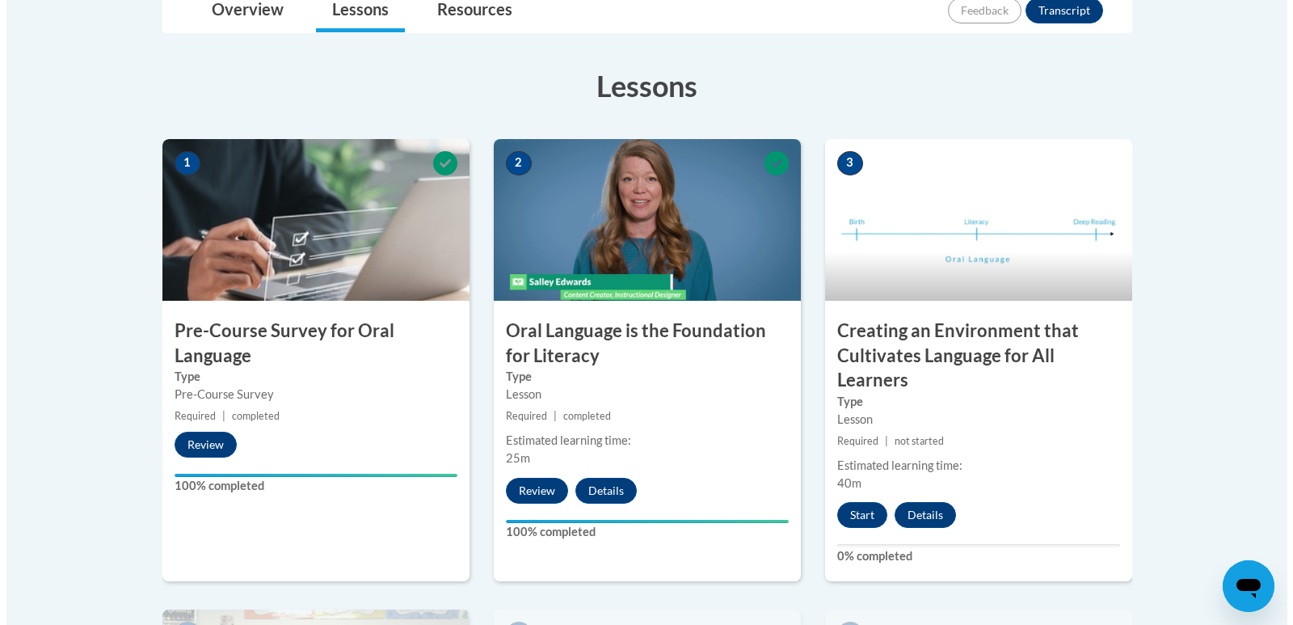
scroll to position [485, 0]
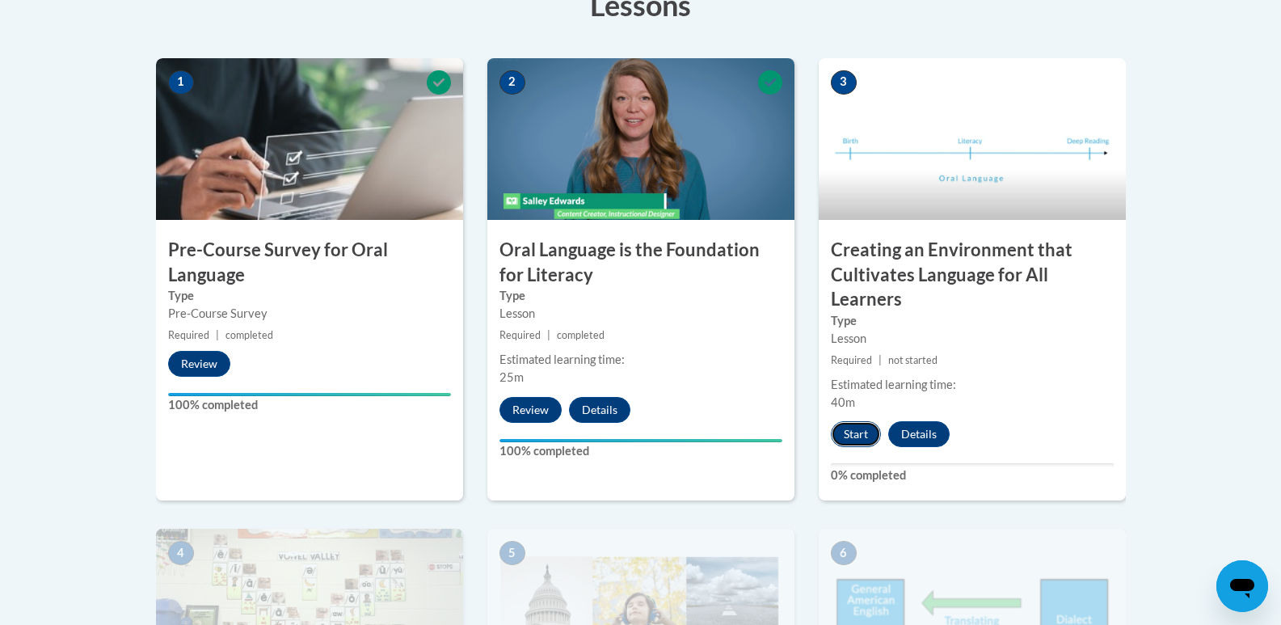
click at [848, 436] on button "Start" at bounding box center [856, 434] width 50 height 26
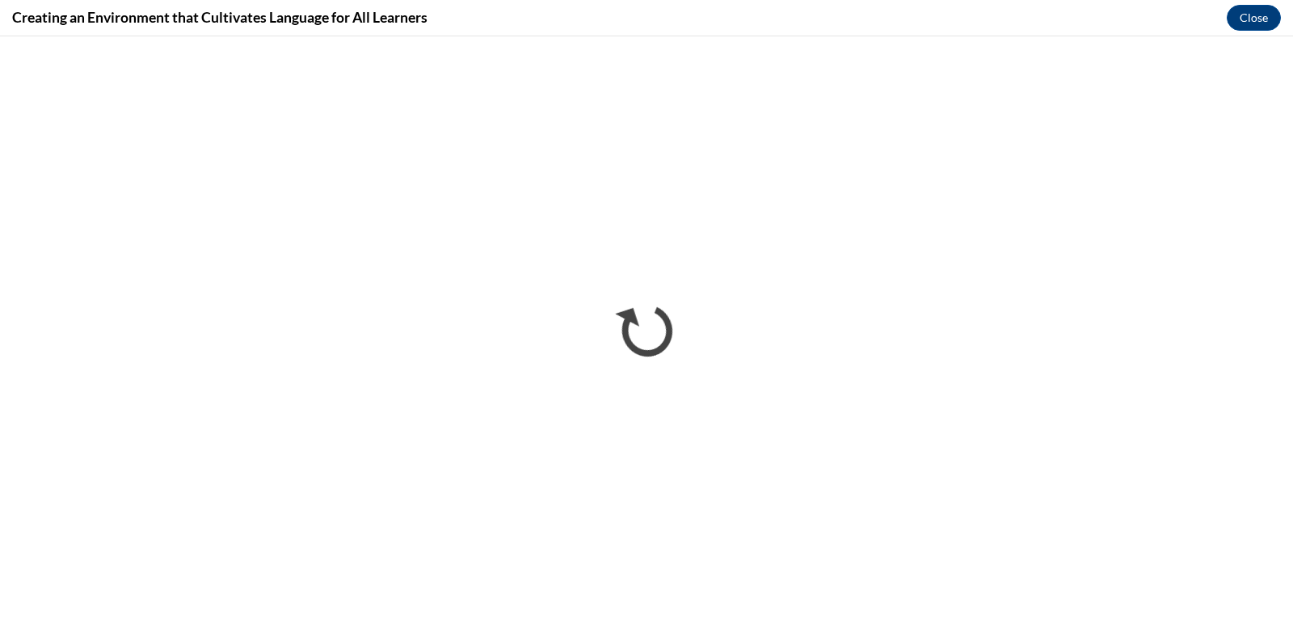
scroll to position [0, 0]
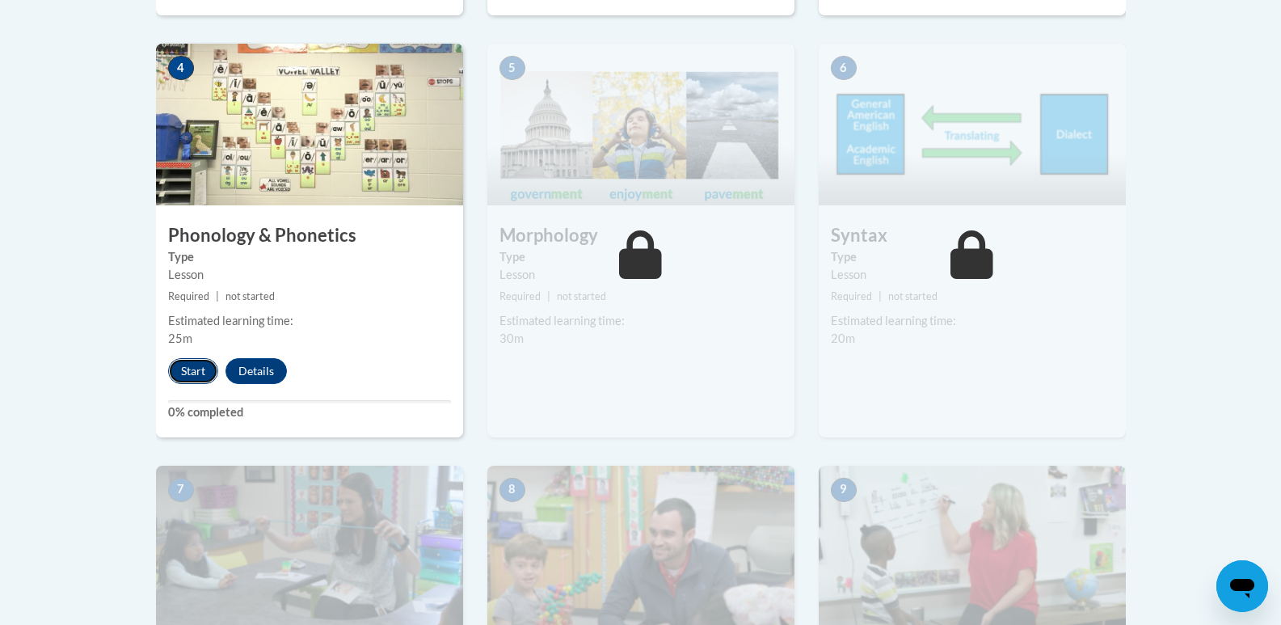
click at [189, 372] on button "Start" at bounding box center [193, 371] width 50 height 26
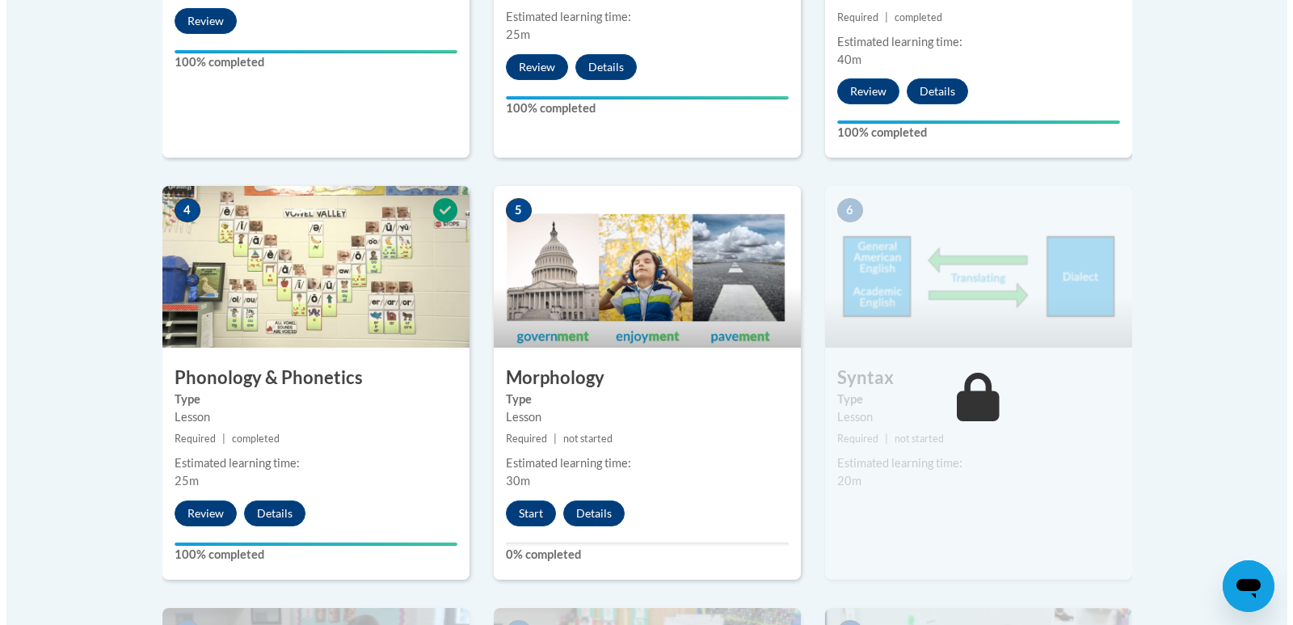
scroll to position [908, 0]
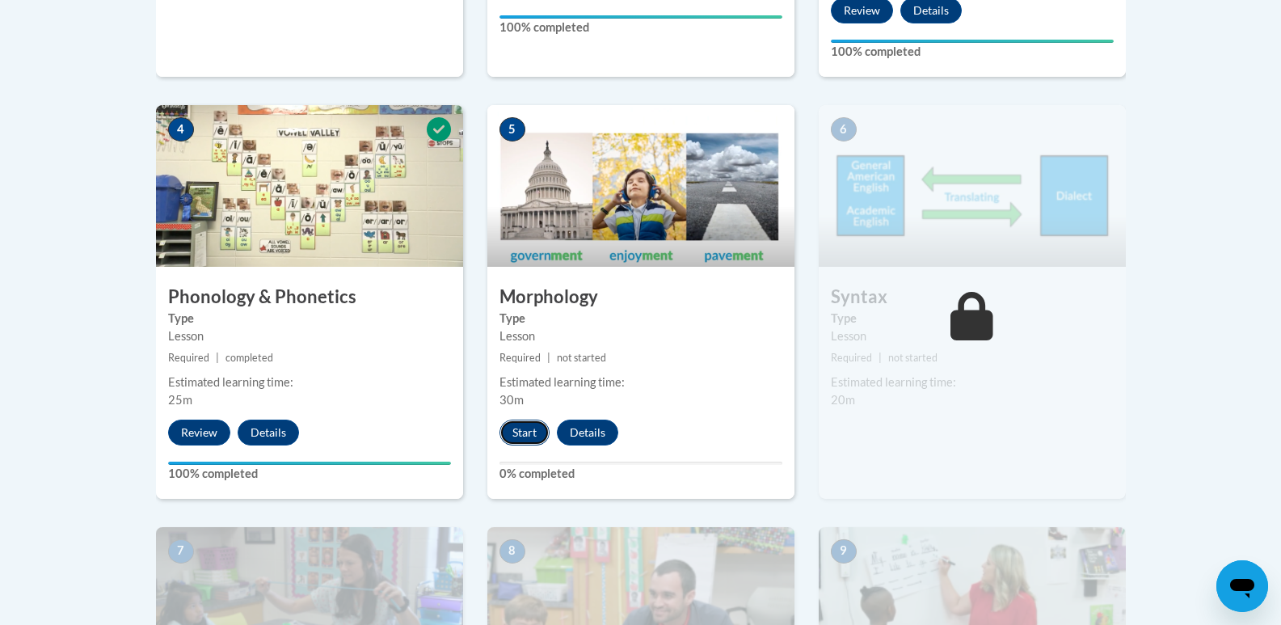
click at [524, 436] on button "Start" at bounding box center [524, 432] width 50 height 26
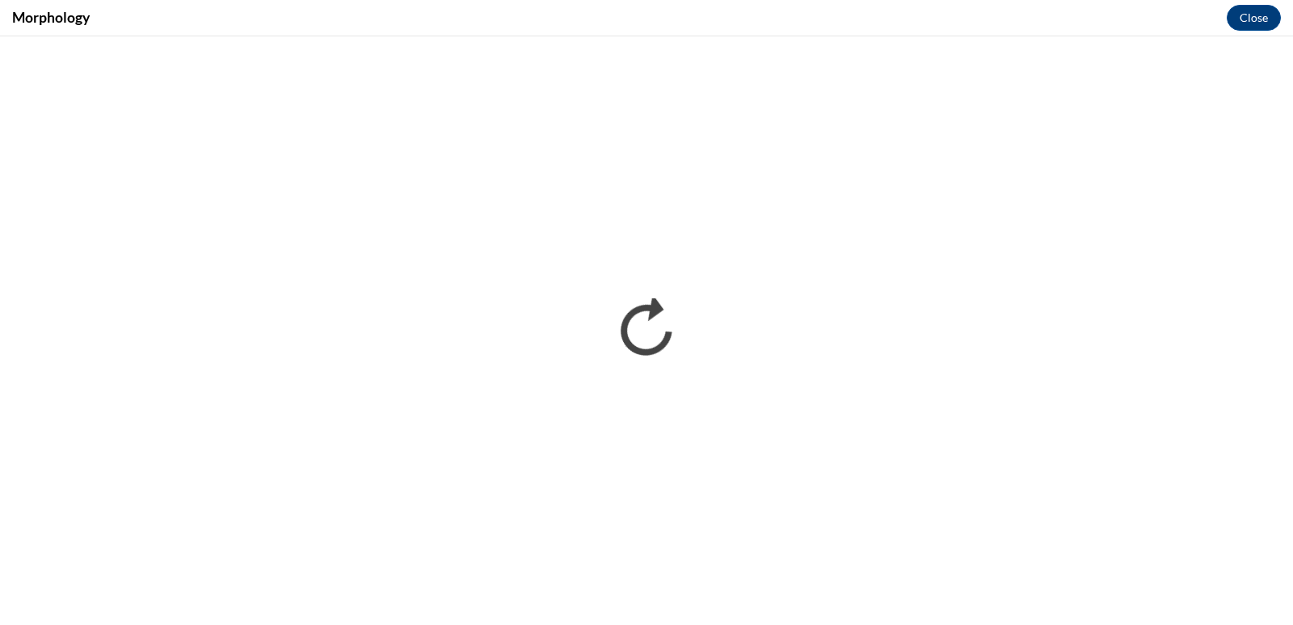
scroll to position [0, 0]
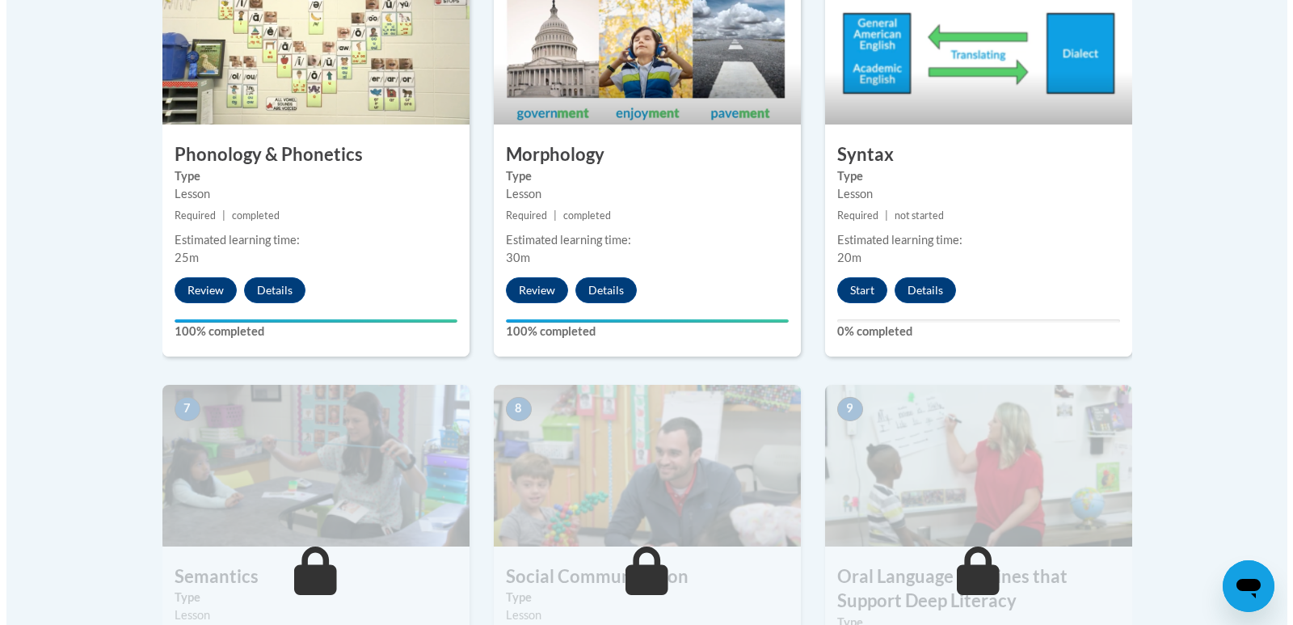
scroll to position [970, 0]
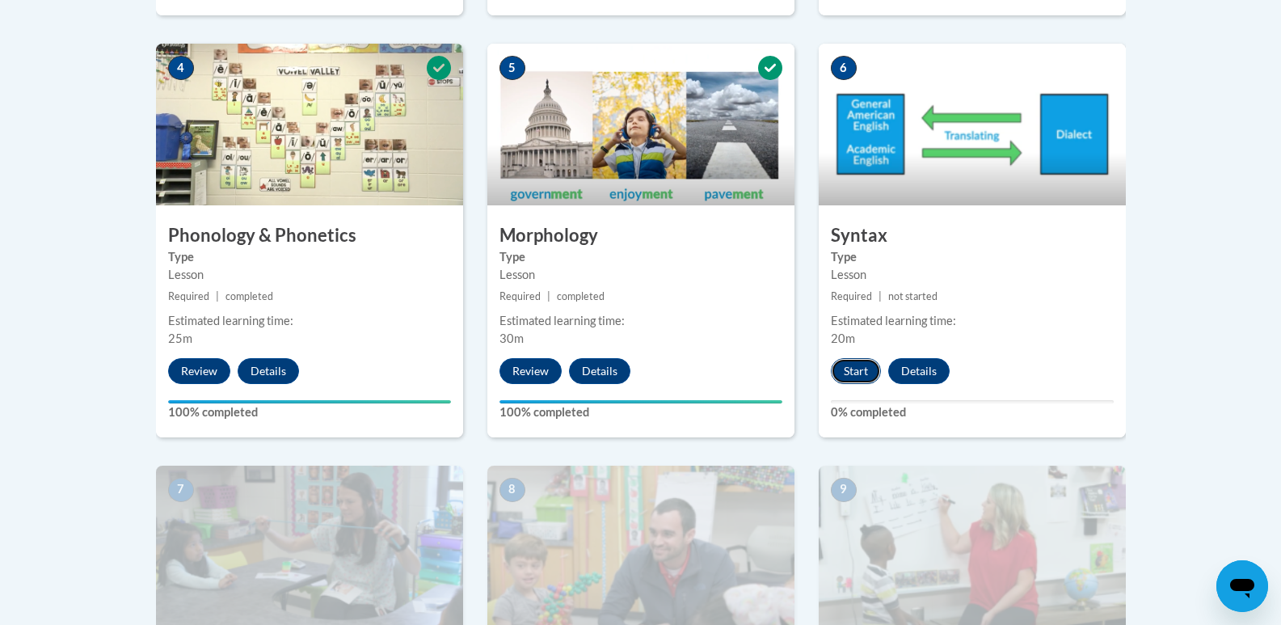
click at [855, 376] on button "Start" at bounding box center [856, 371] width 50 height 26
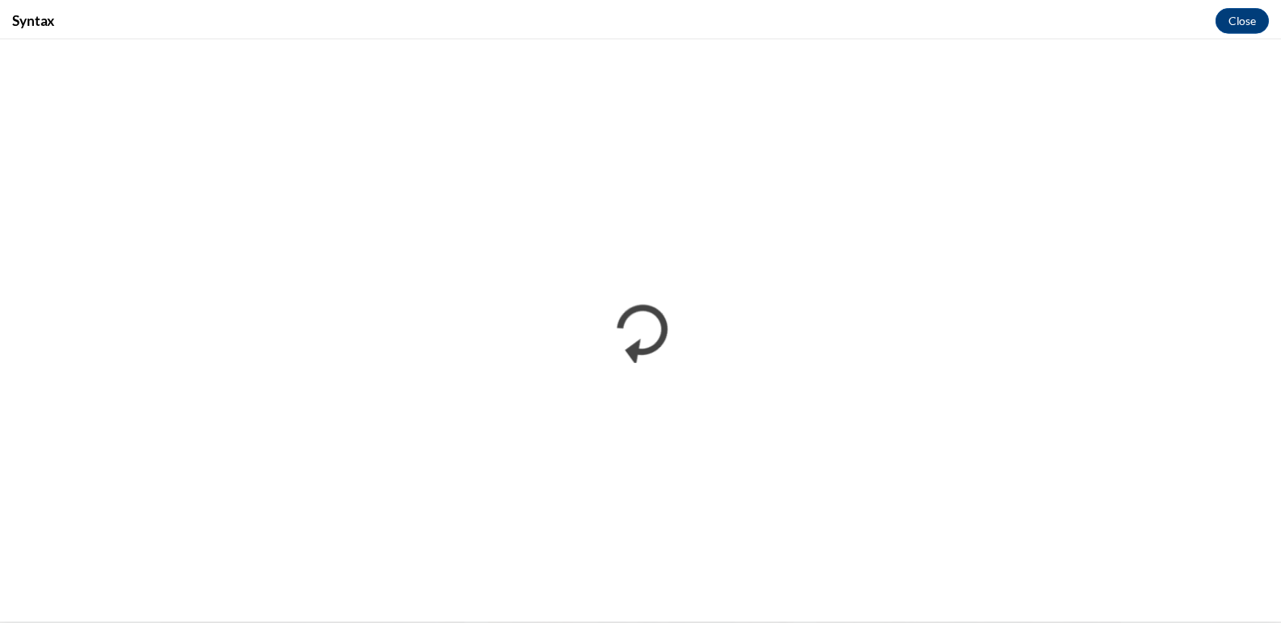
scroll to position [0, 0]
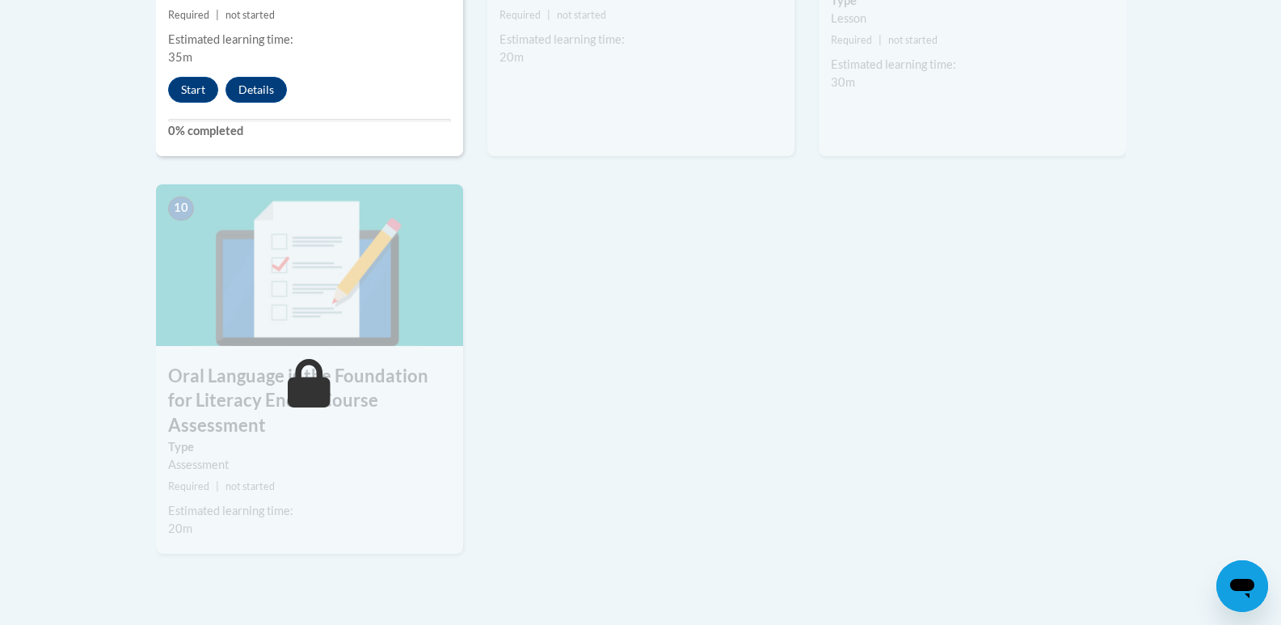
scroll to position [1268, 0]
